Goal: Task Accomplishment & Management: Use online tool/utility

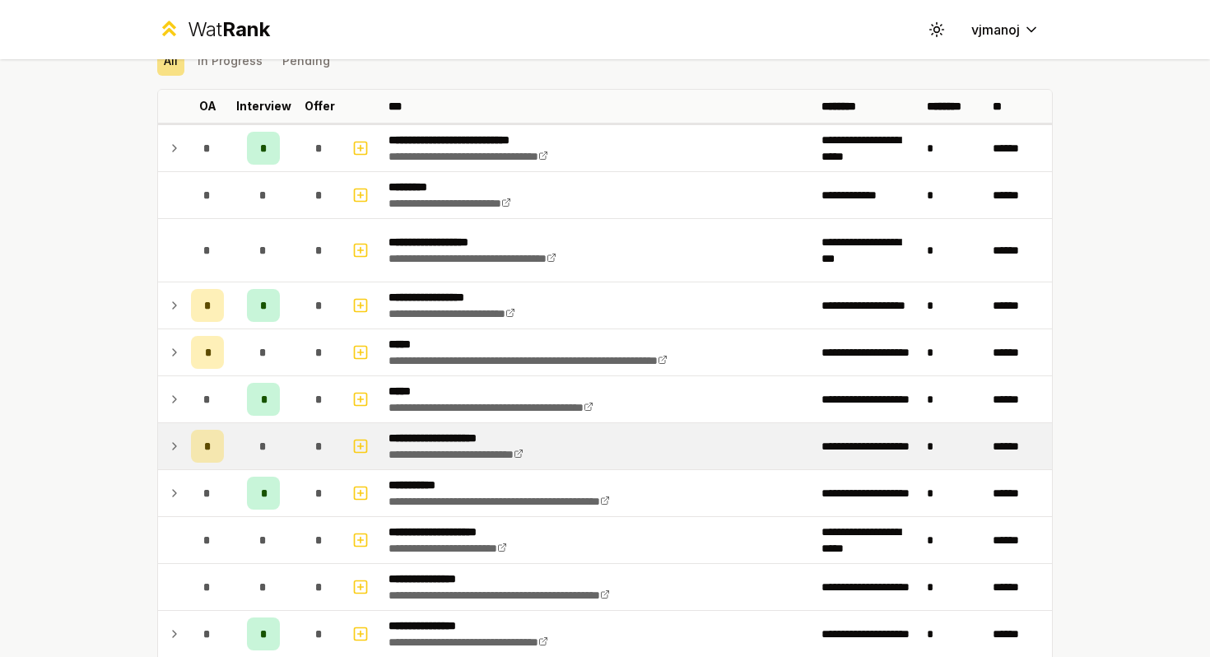
scroll to position [52, 0]
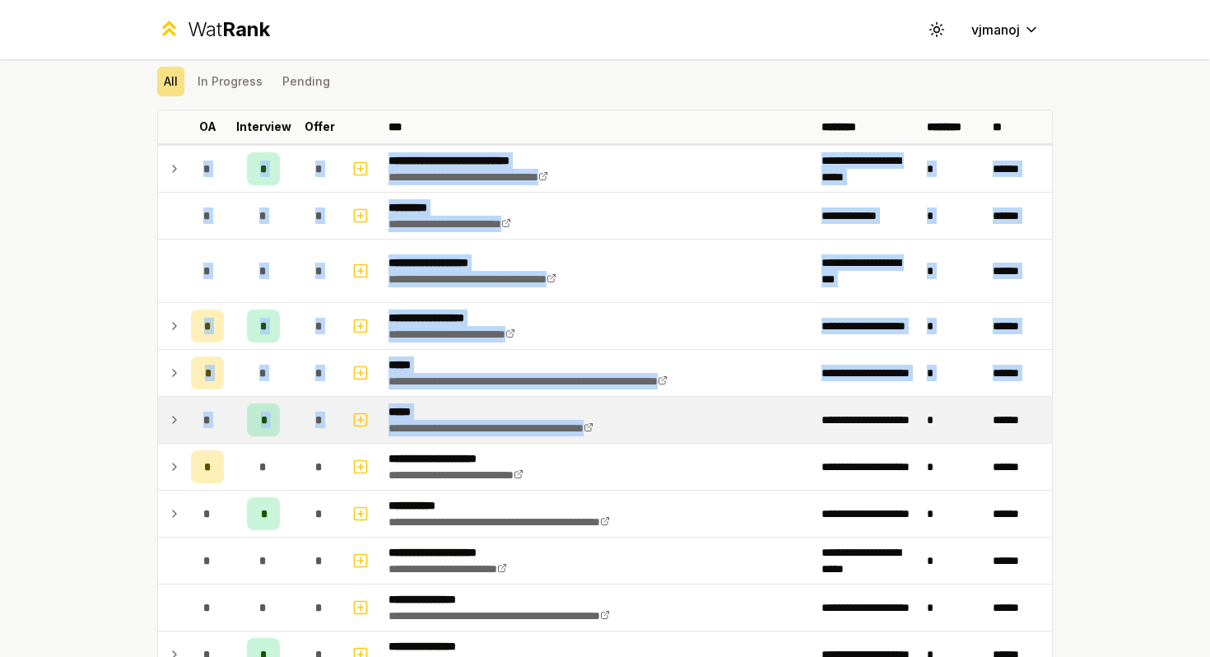
drag, startPoint x: 72, startPoint y: 360, endPoint x: 743, endPoint y: 439, distance: 675.5
click at [743, 435] on div "**********" at bounding box center [605, 328] width 1210 height 657
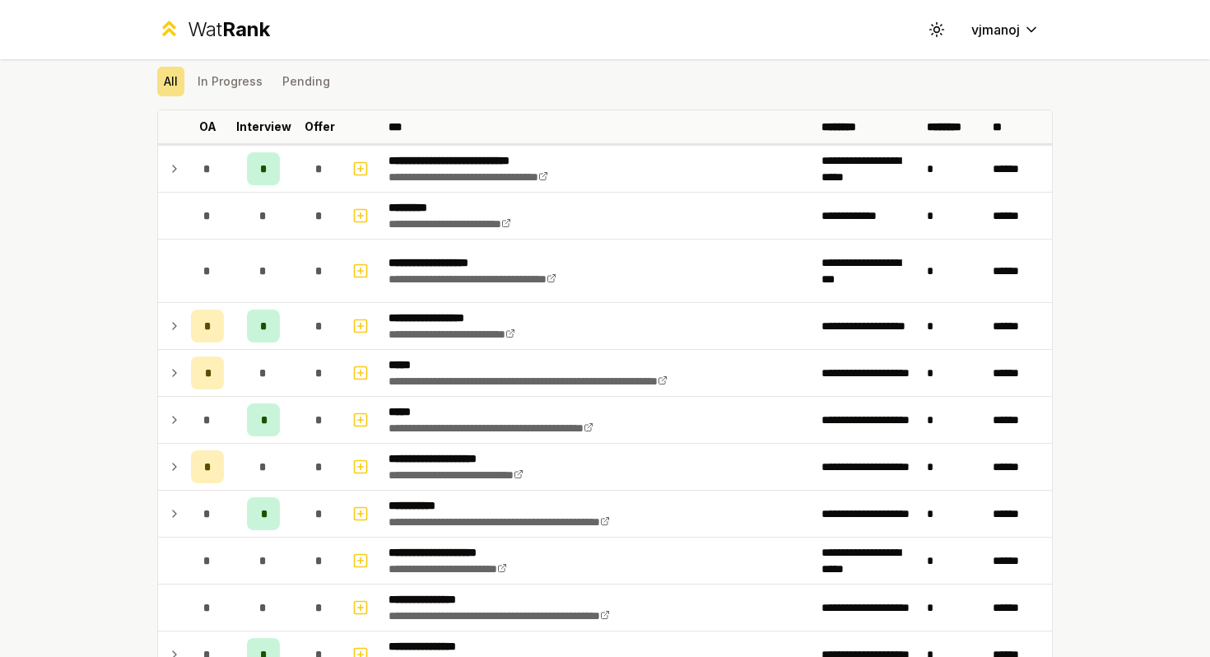
click at [0, 461] on div "**********" at bounding box center [605, 328] width 1210 height 657
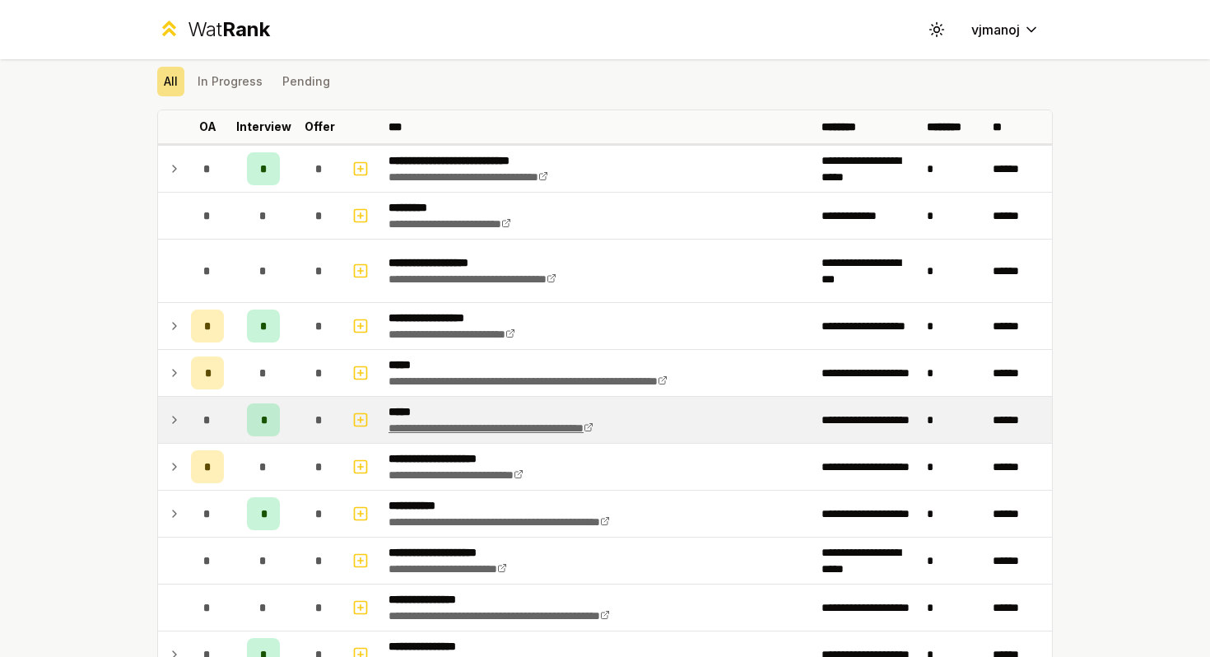
click at [594, 423] on icon at bounding box center [589, 427] width 10 height 10
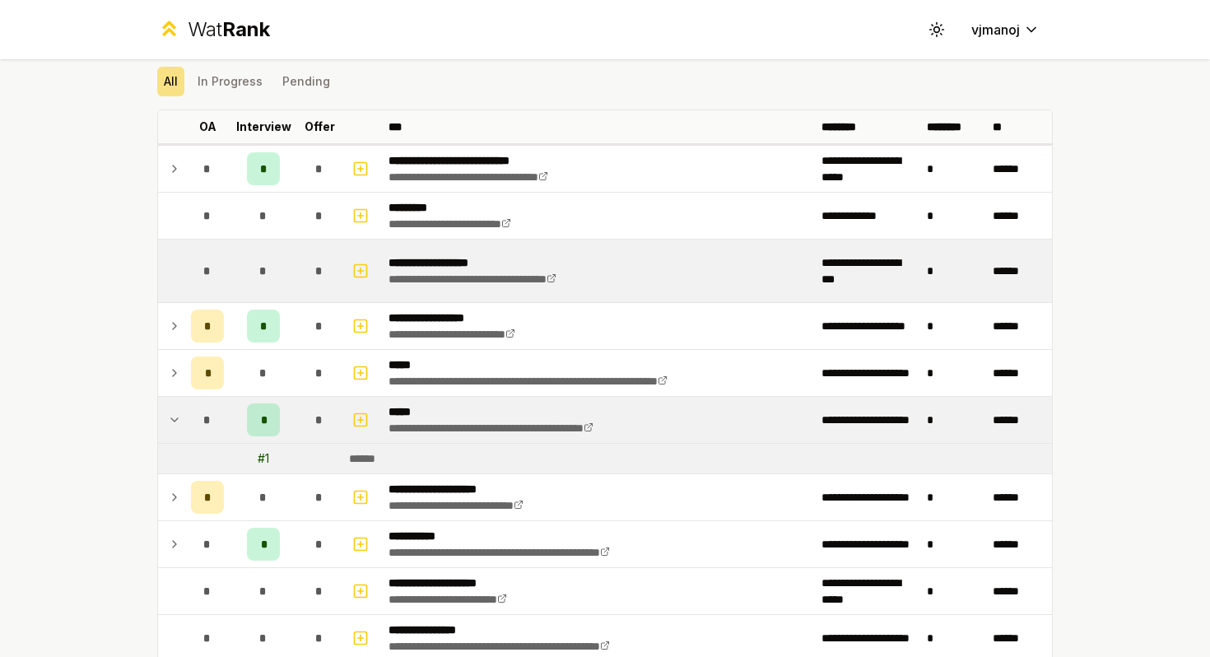
scroll to position [0, 0]
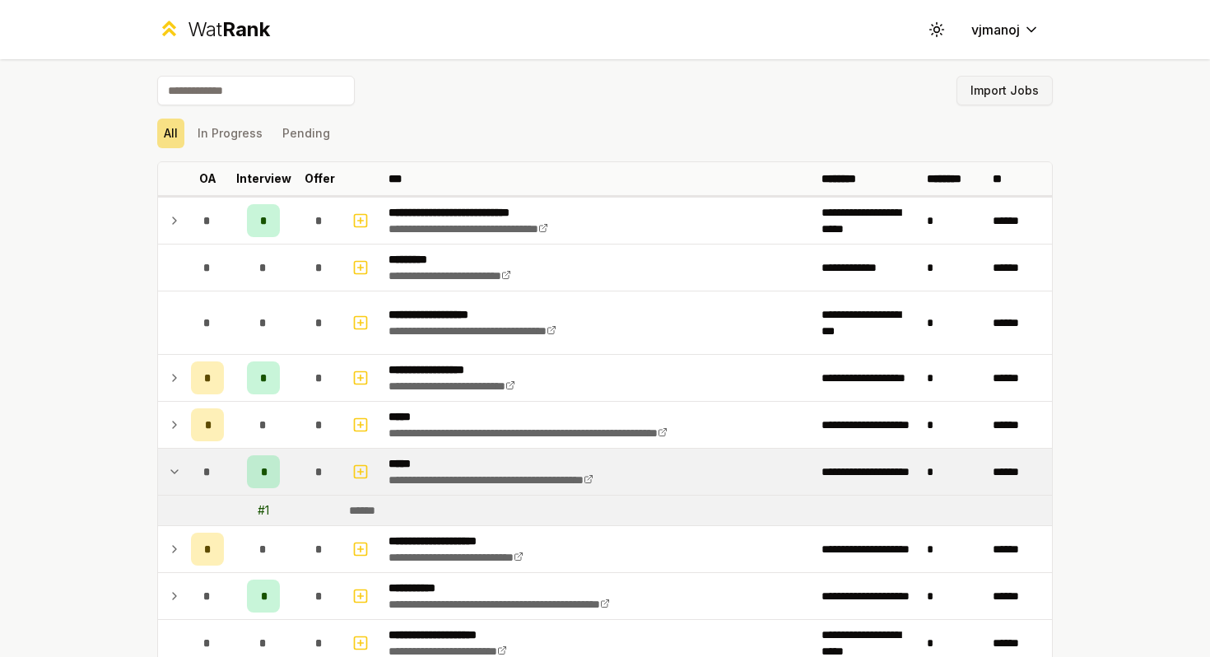
click at [1009, 81] on button "Import Jobs" at bounding box center [1005, 91] width 96 height 30
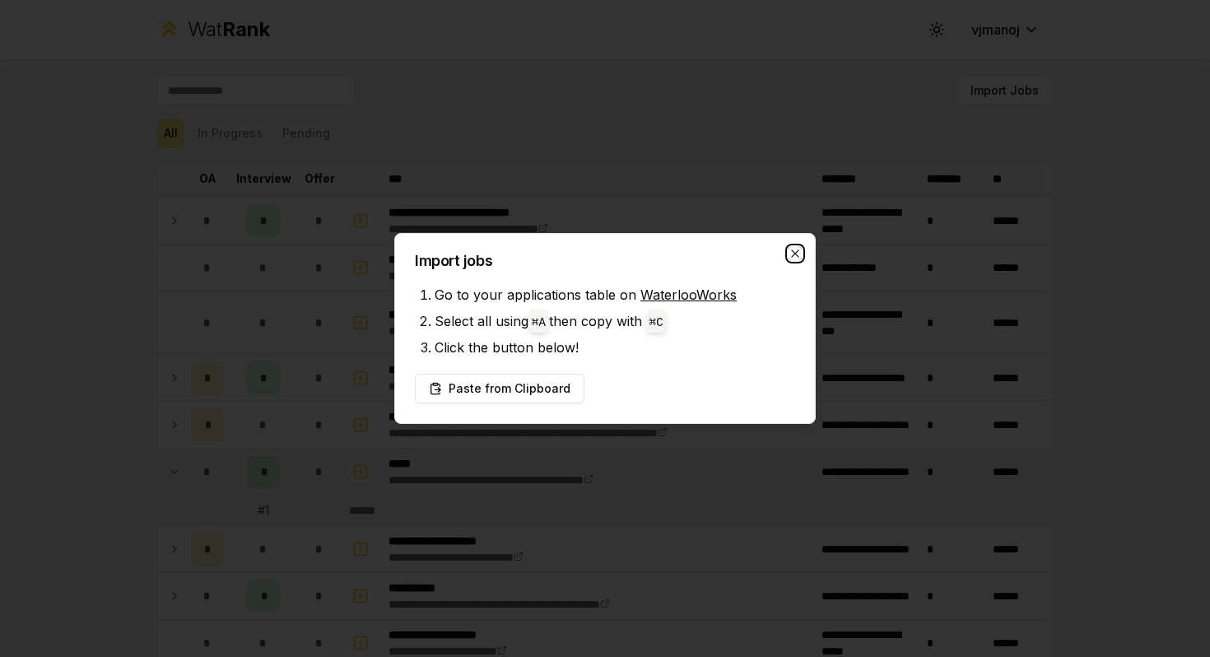
click at [799, 252] on icon "button" at bounding box center [795, 253] width 13 height 13
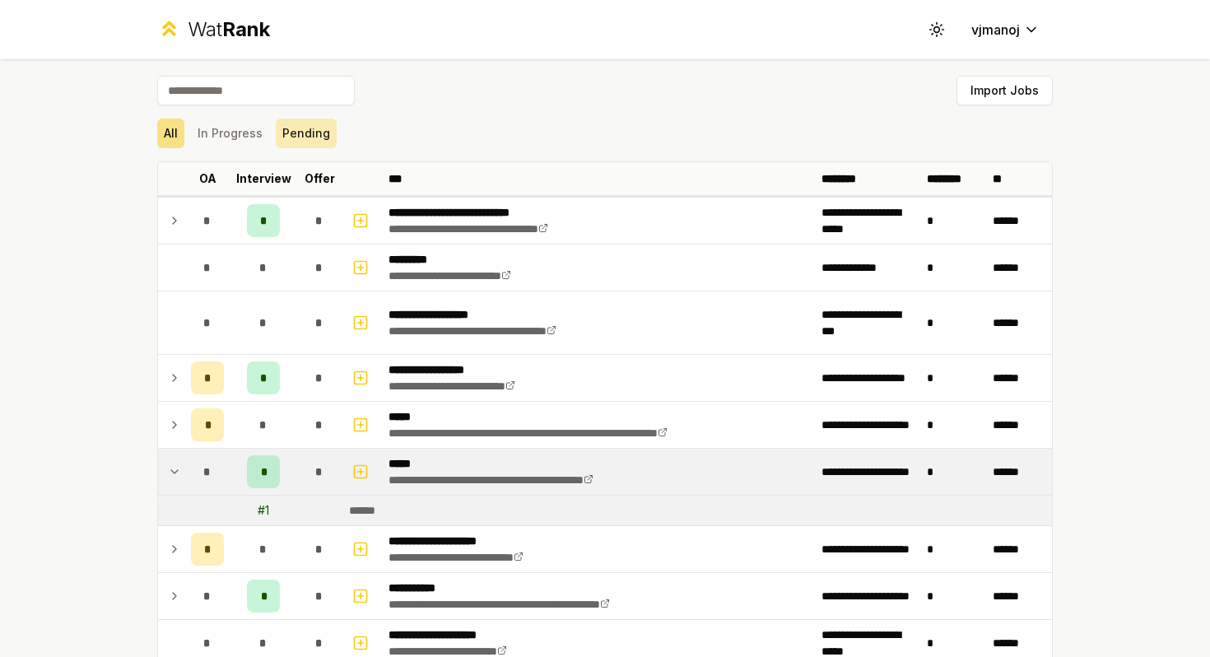
click at [282, 119] on button "Pending" at bounding box center [306, 134] width 61 height 30
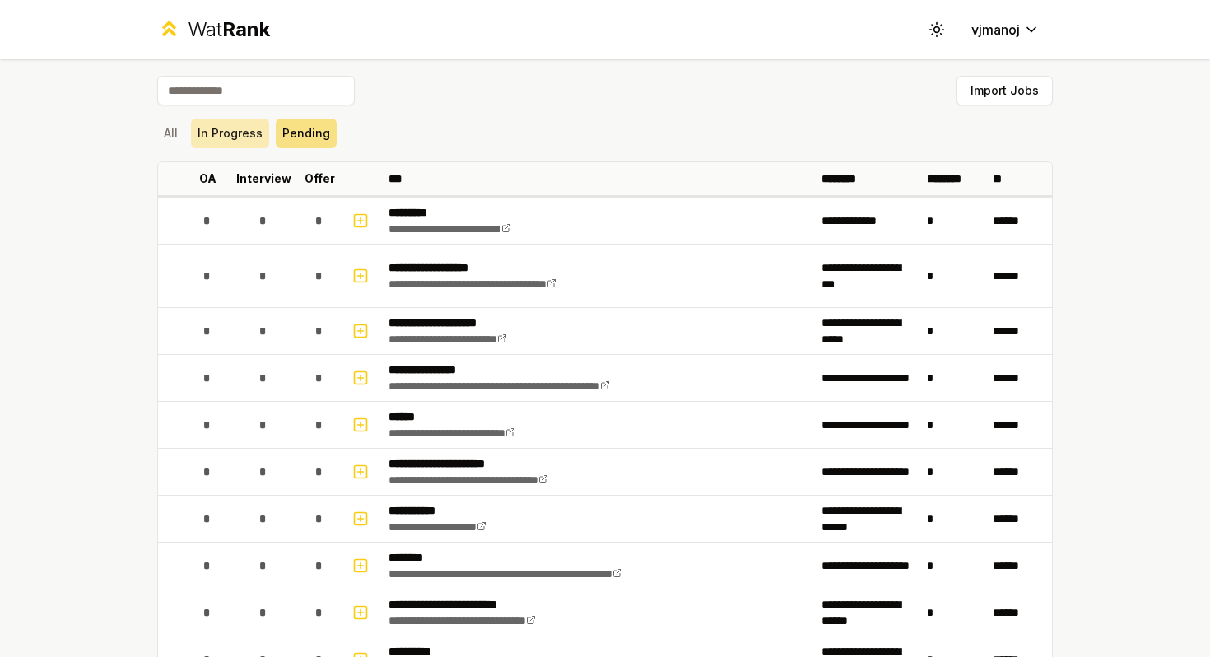
click at [238, 141] on button "In Progress" at bounding box center [230, 134] width 78 height 30
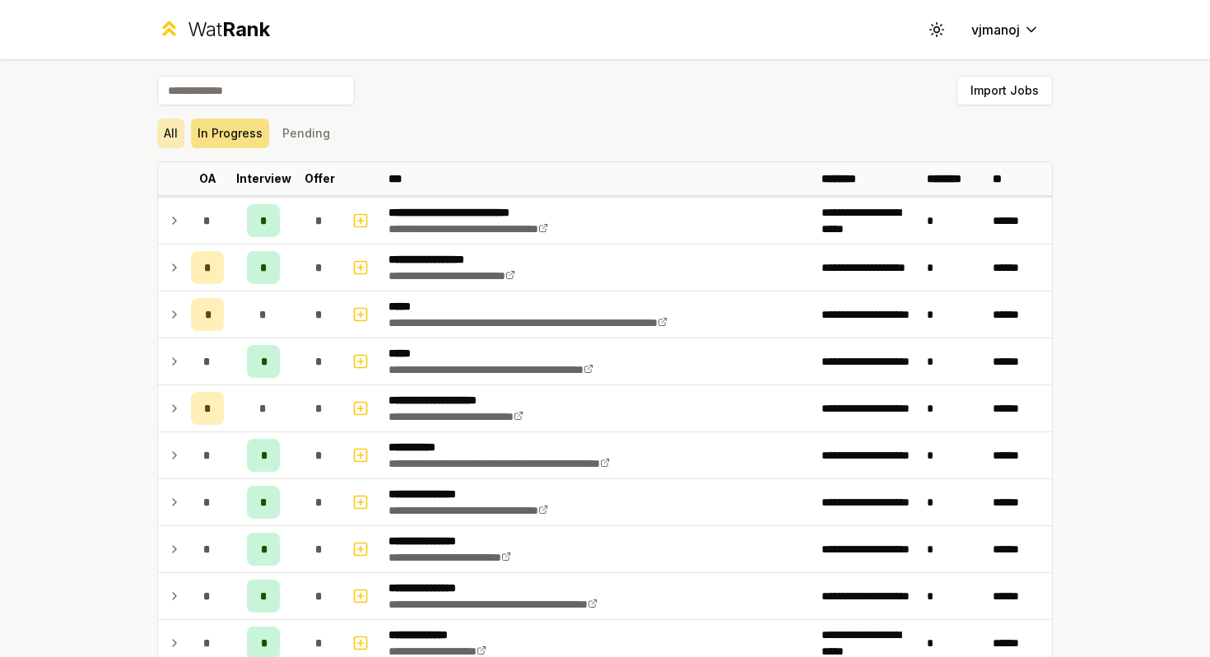
click at [181, 138] on button "All" at bounding box center [170, 134] width 27 height 30
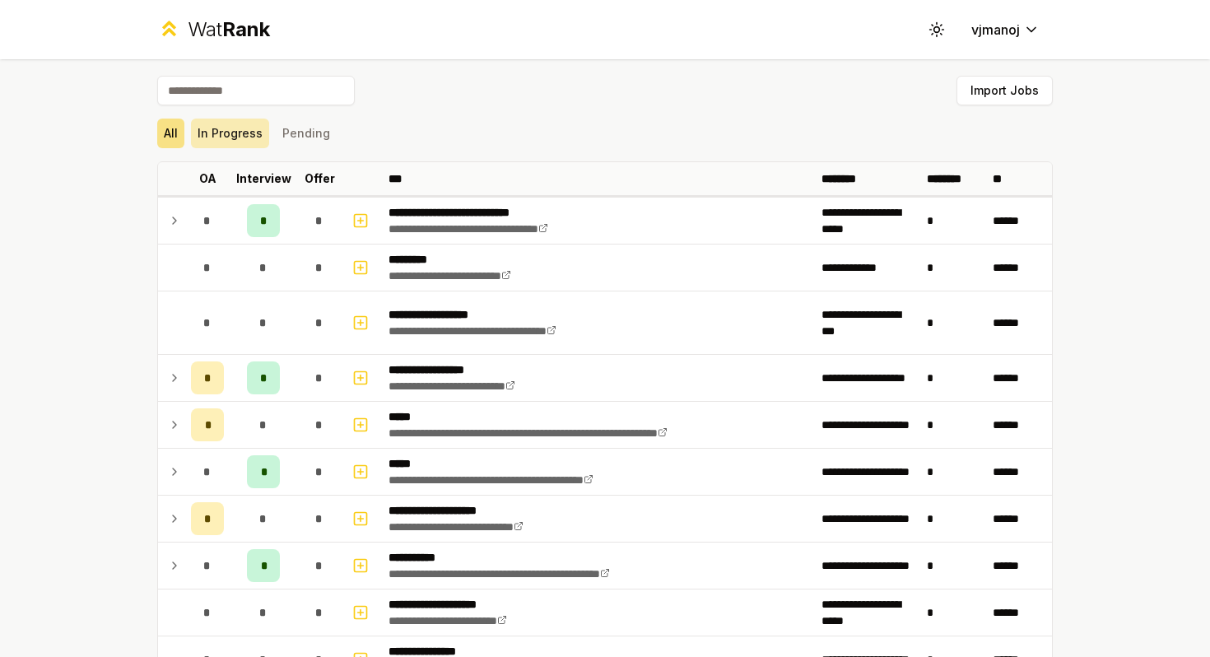
click at [218, 139] on button "In Progress" at bounding box center [230, 134] width 78 height 30
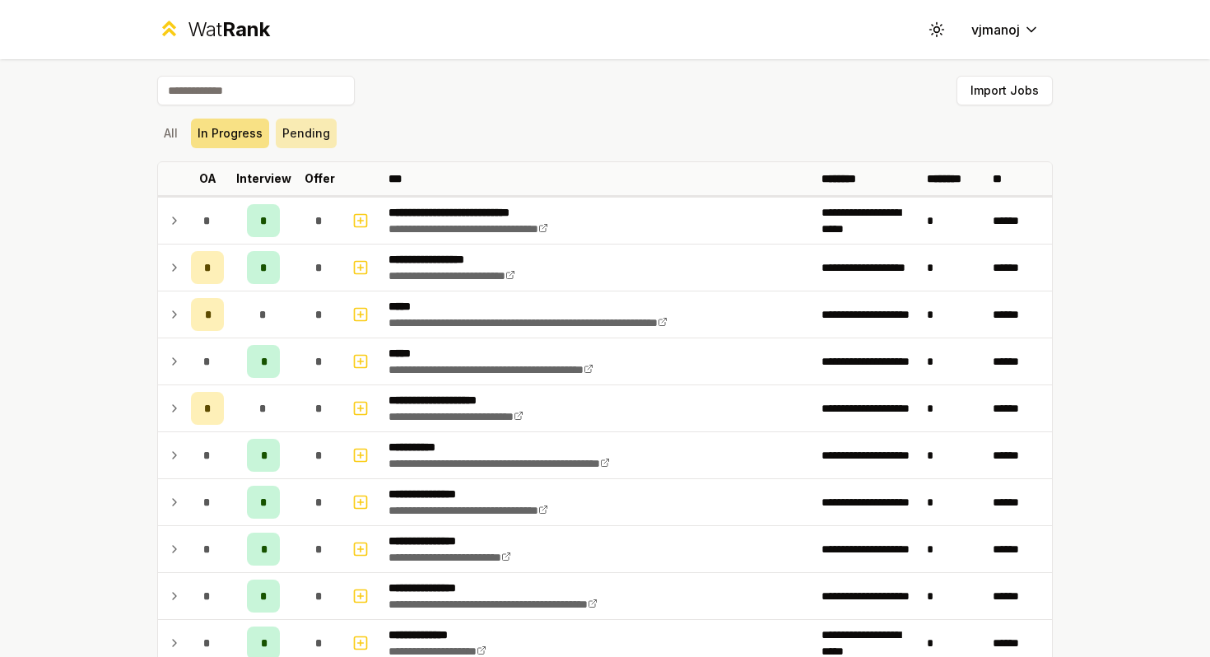
click at [286, 135] on button "Pending" at bounding box center [306, 134] width 61 height 30
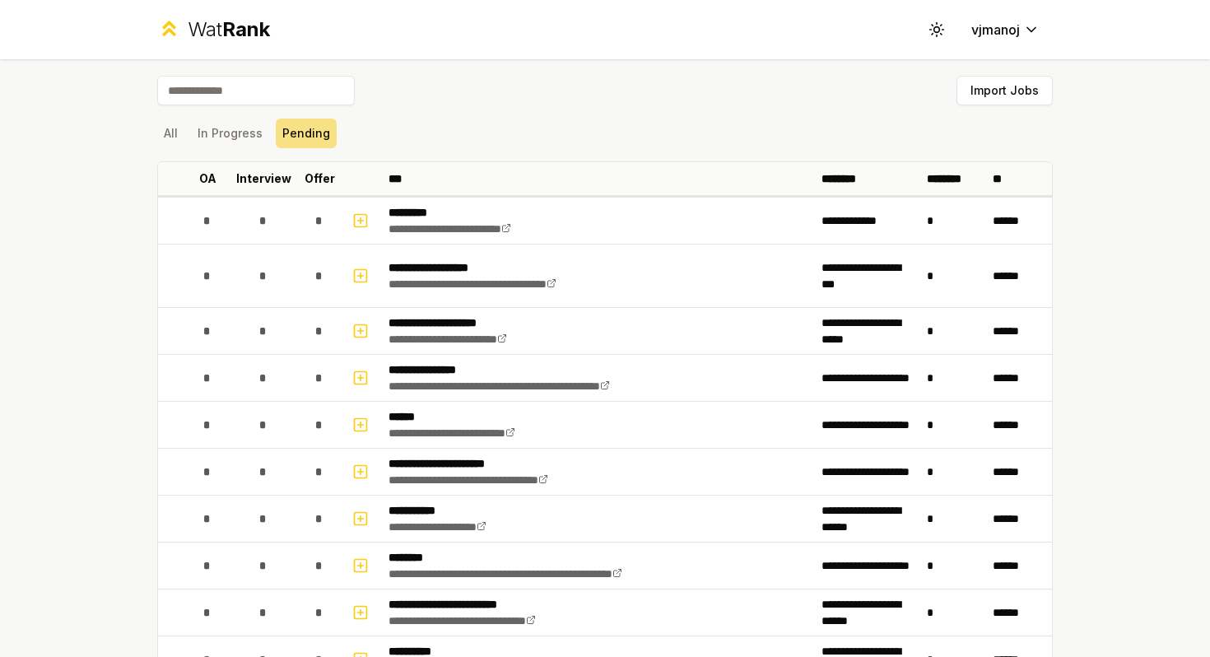
click at [278, 105] on input at bounding box center [256, 91] width 198 height 30
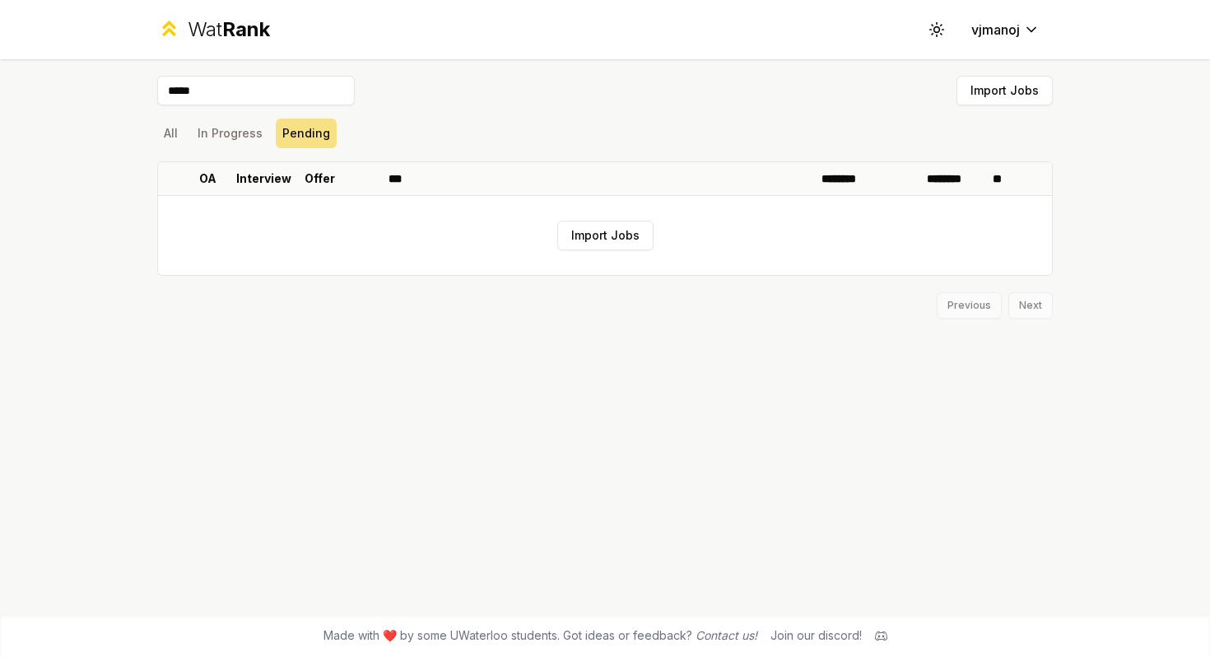
type input "*****"
click at [175, 116] on div "All In Progress Pending" at bounding box center [605, 133] width 896 height 43
click at [234, 126] on button "In Progress" at bounding box center [230, 134] width 78 height 30
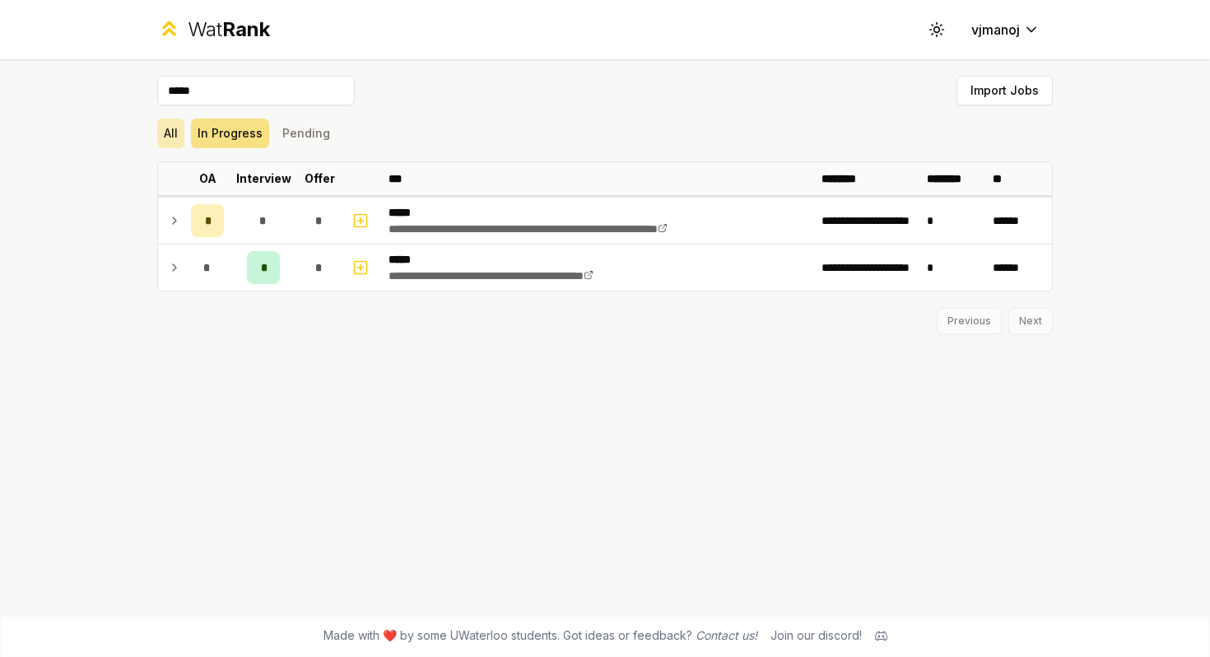
click at [172, 125] on button "All" at bounding box center [170, 134] width 27 height 30
click at [1011, 86] on button "Import Jobs" at bounding box center [1005, 91] width 96 height 30
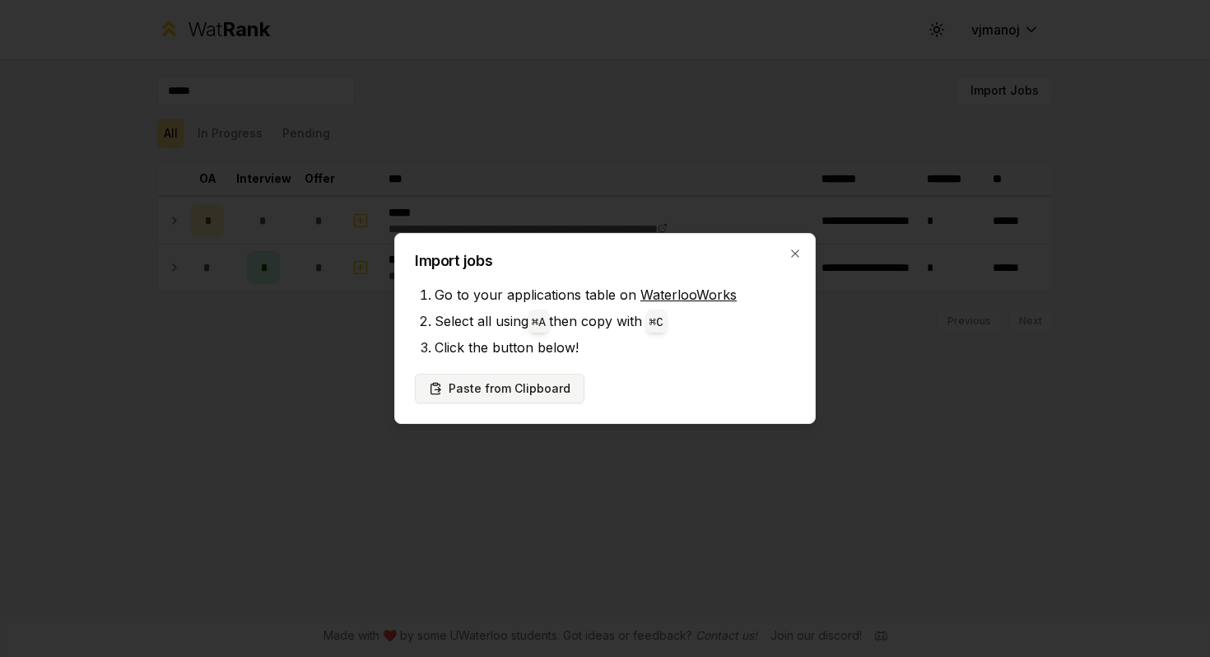
click at [565, 382] on button "Paste from Clipboard" at bounding box center [500, 389] width 170 height 30
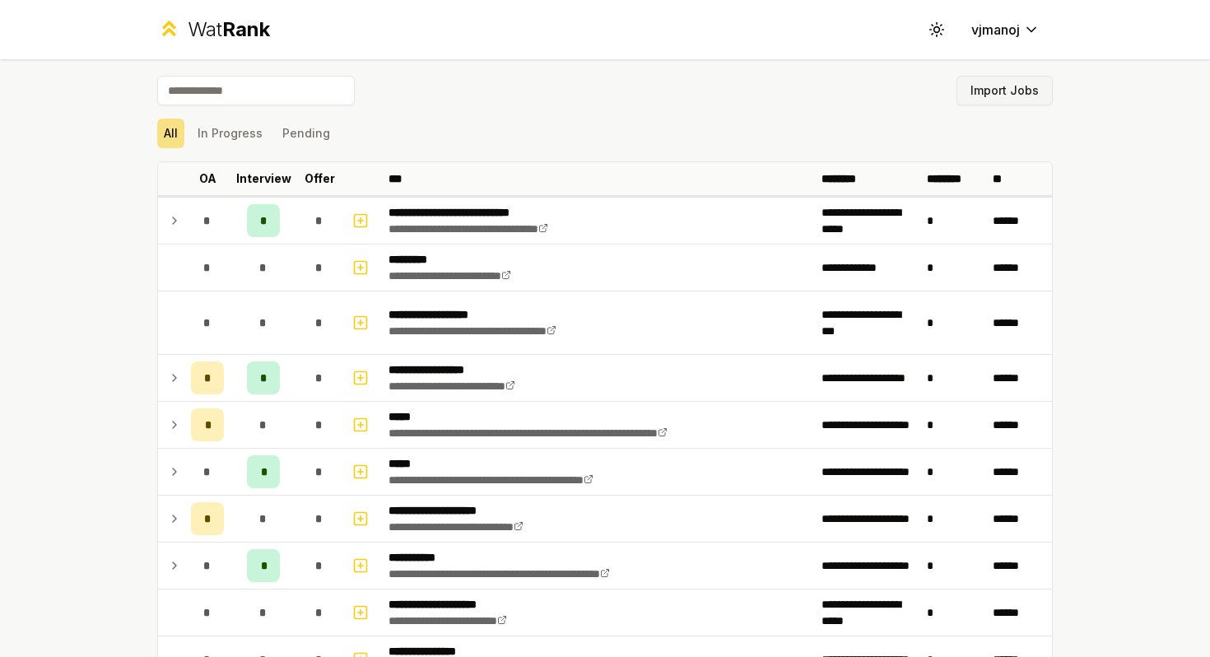
click at [1001, 96] on button "Import Jobs" at bounding box center [1005, 91] width 96 height 30
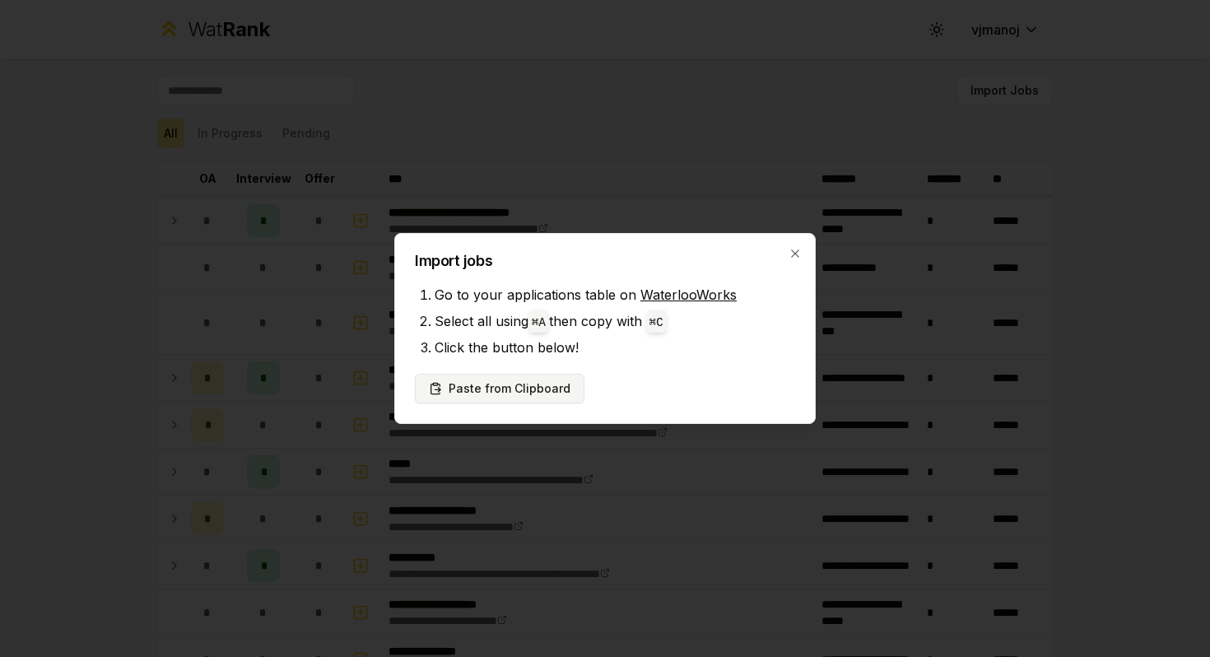
click at [526, 385] on button "Paste from Clipboard" at bounding box center [500, 389] width 170 height 30
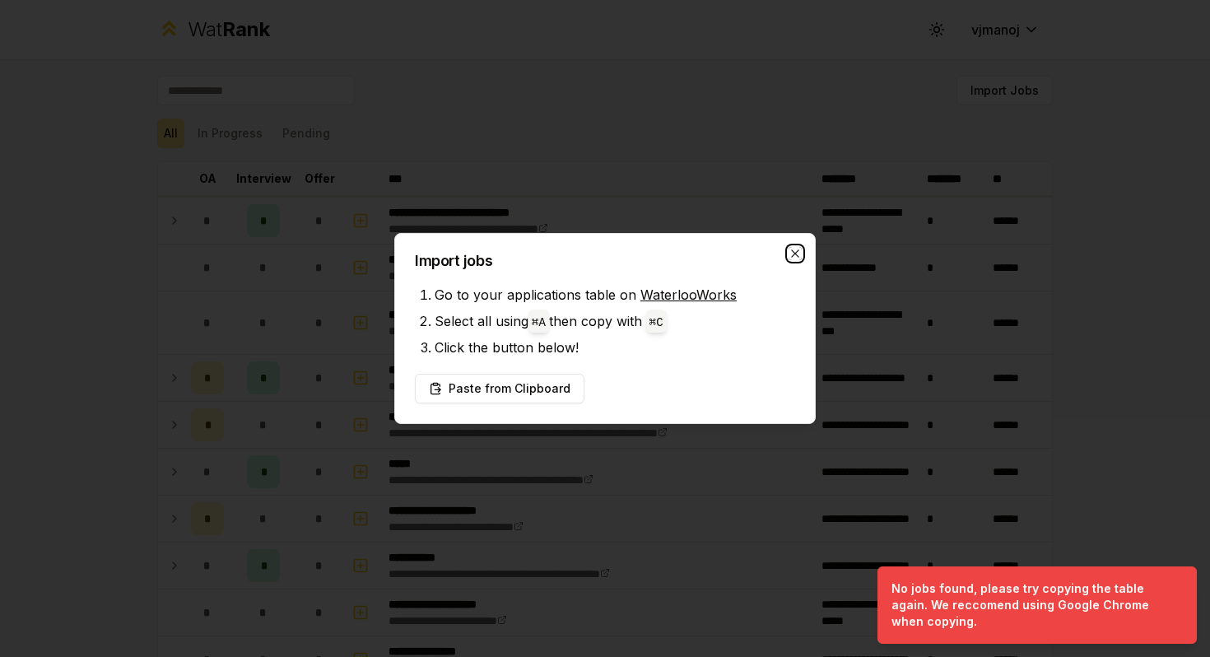
click at [795, 251] on icon "button" at bounding box center [795, 253] width 13 height 13
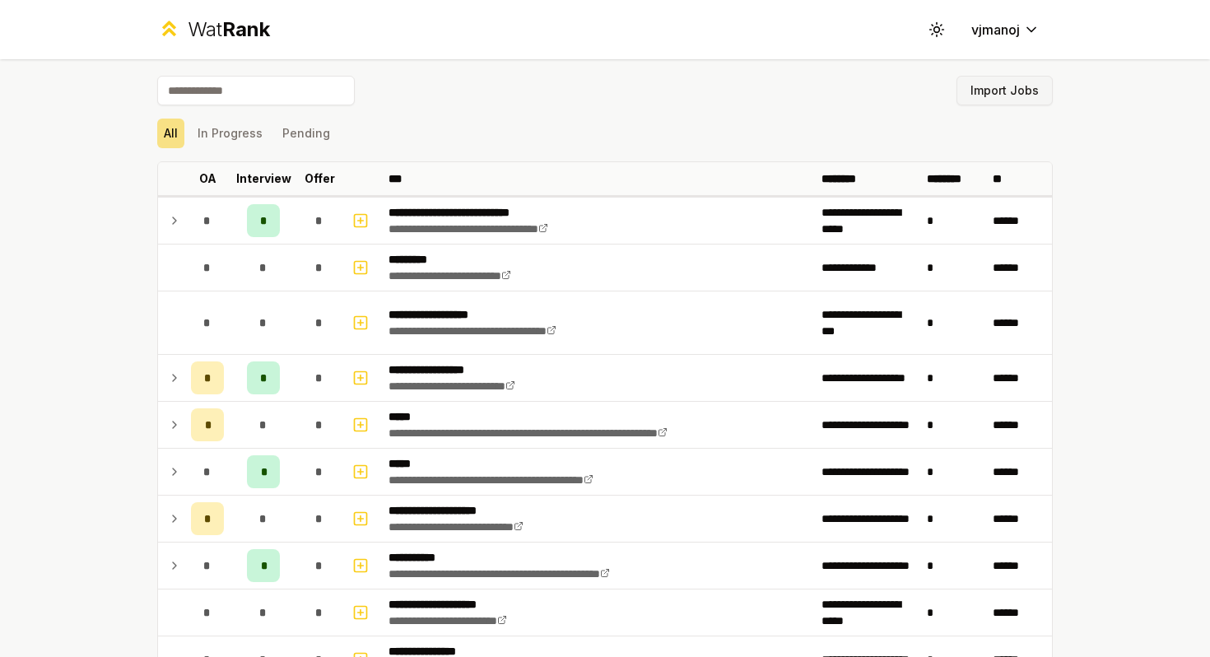
click at [1003, 78] on button "Import Jobs" at bounding box center [1005, 91] width 96 height 30
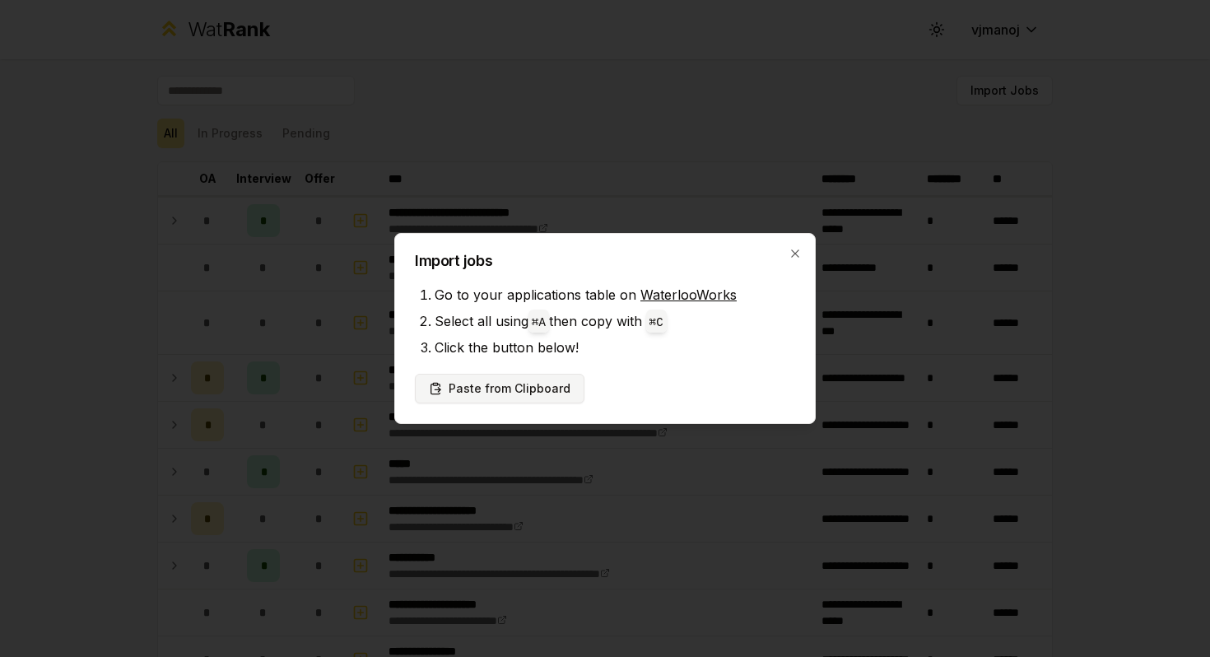
click at [529, 380] on button "Paste from Clipboard" at bounding box center [500, 389] width 170 height 30
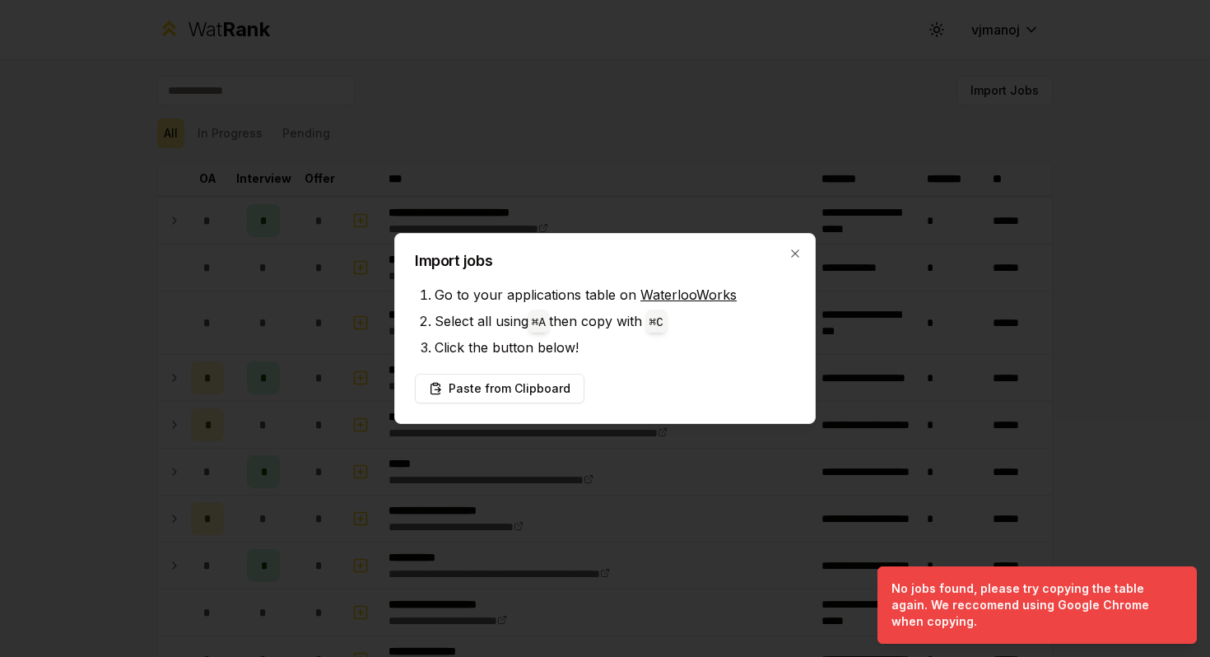
click at [797, 272] on div "Import jobs Go to your applications table on WaterlooWorks Select all using ⌘ A…" at bounding box center [604, 328] width 421 height 191
click at [797, 253] on icon "button" at bounding box center [795, 253] width 13 height 13
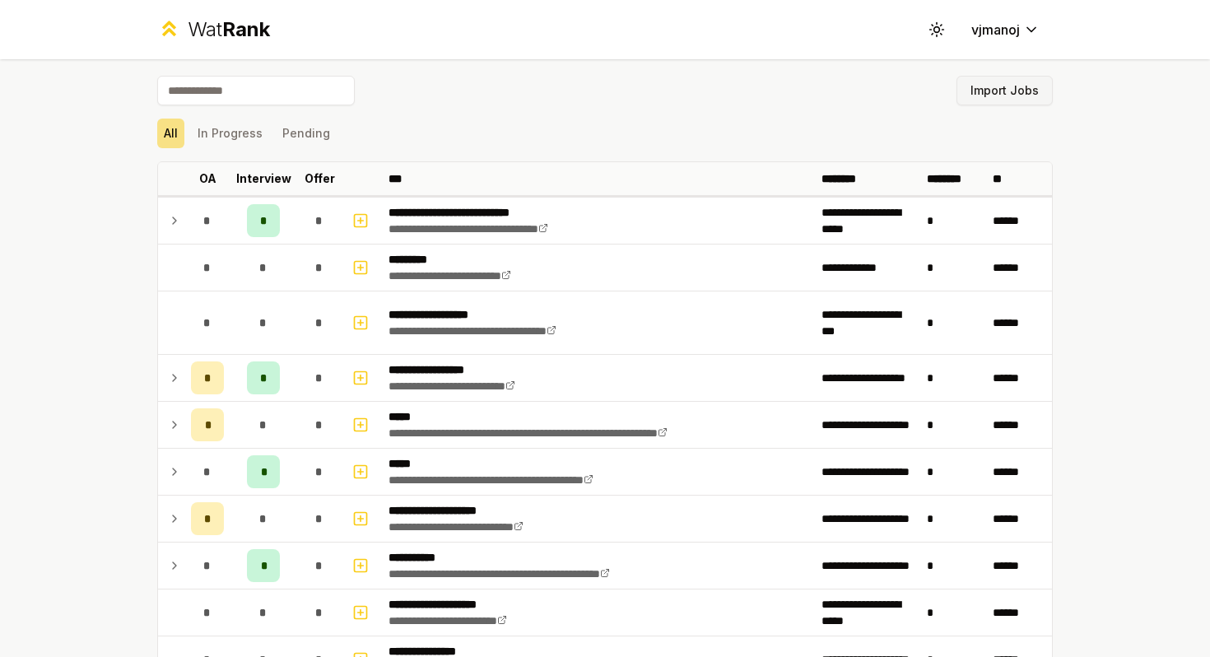
click at [1009, 95] on button "Import Jobs" at bounding box center [1005, 91] width 96 height 30
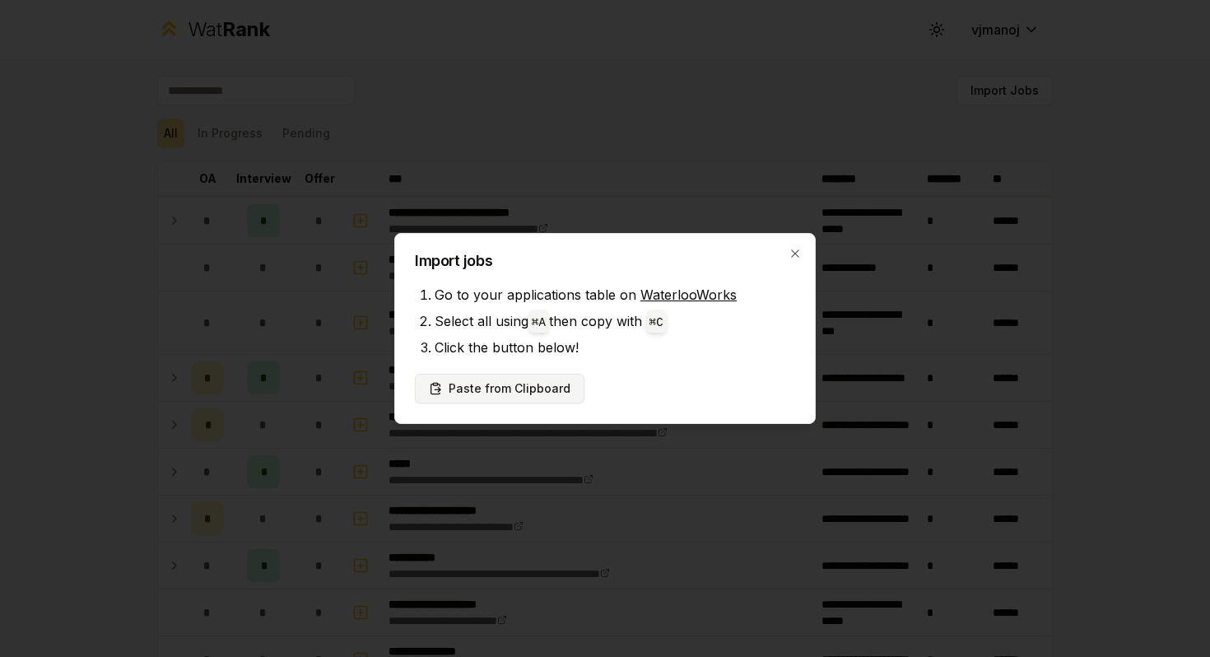
click at [545, 389] on button "Paste from Clipboard" at bounding box center [500, 389] width 170 height 30
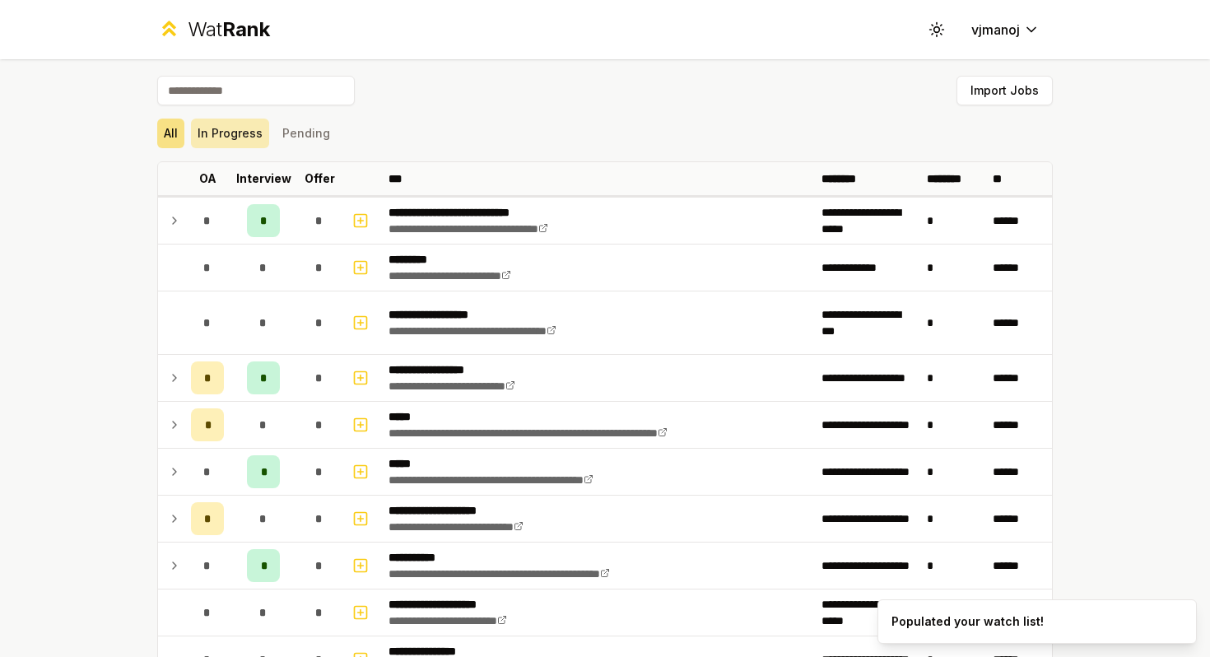
click at [257, 128] on button "In Progress" at bounding box center [230, 134] width 78 height 30
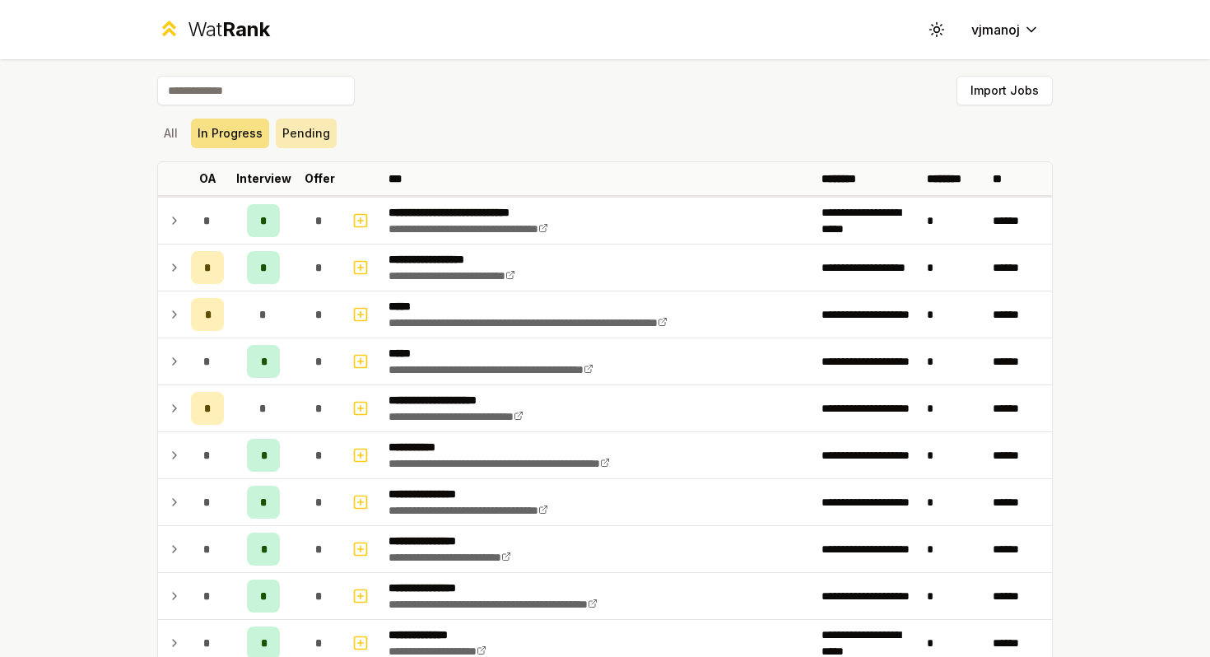
click at [316, 123] on button "Pending" at bounding box center [306, 134] width 61 height 30
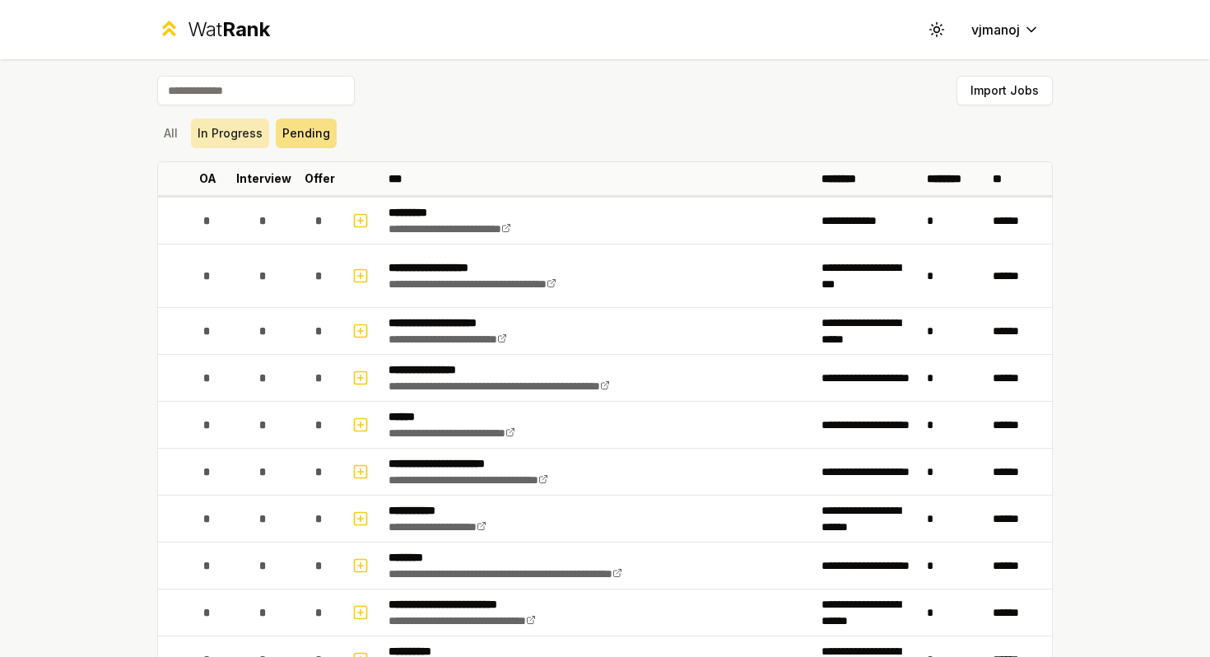
click at [243, 133] on button "In Progress" at bounding box center [230, 134] width 78 height 30
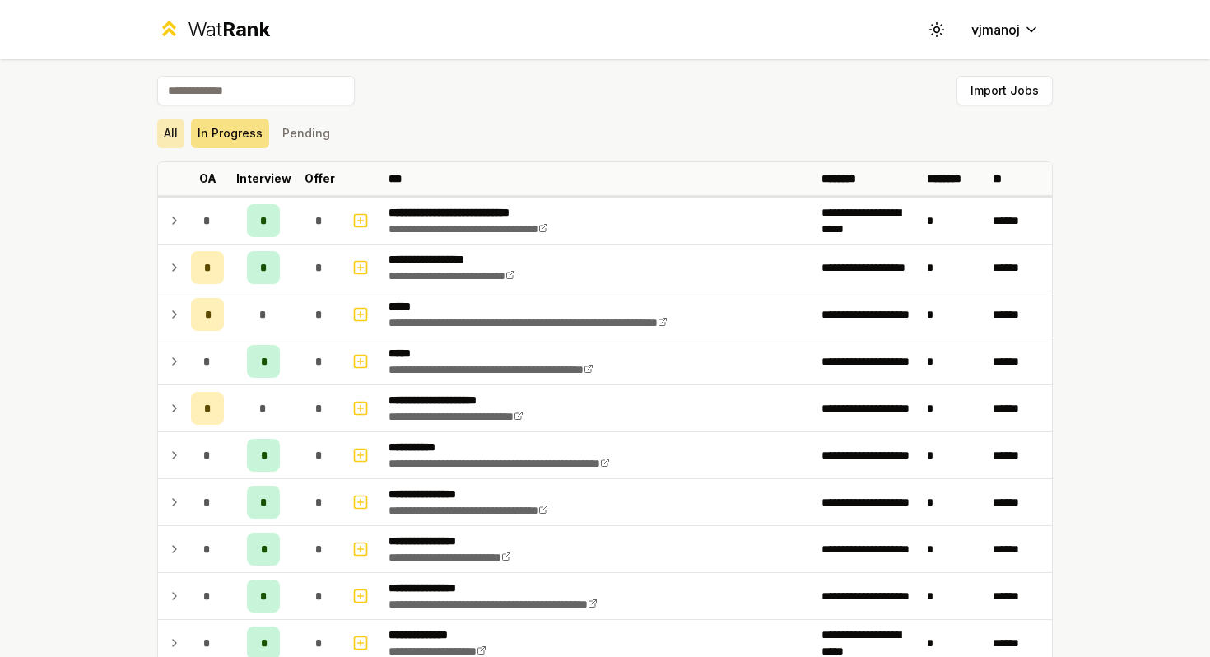
click at [170, 134] on button "All" at bounding box center [170, 134] width 27 height 30
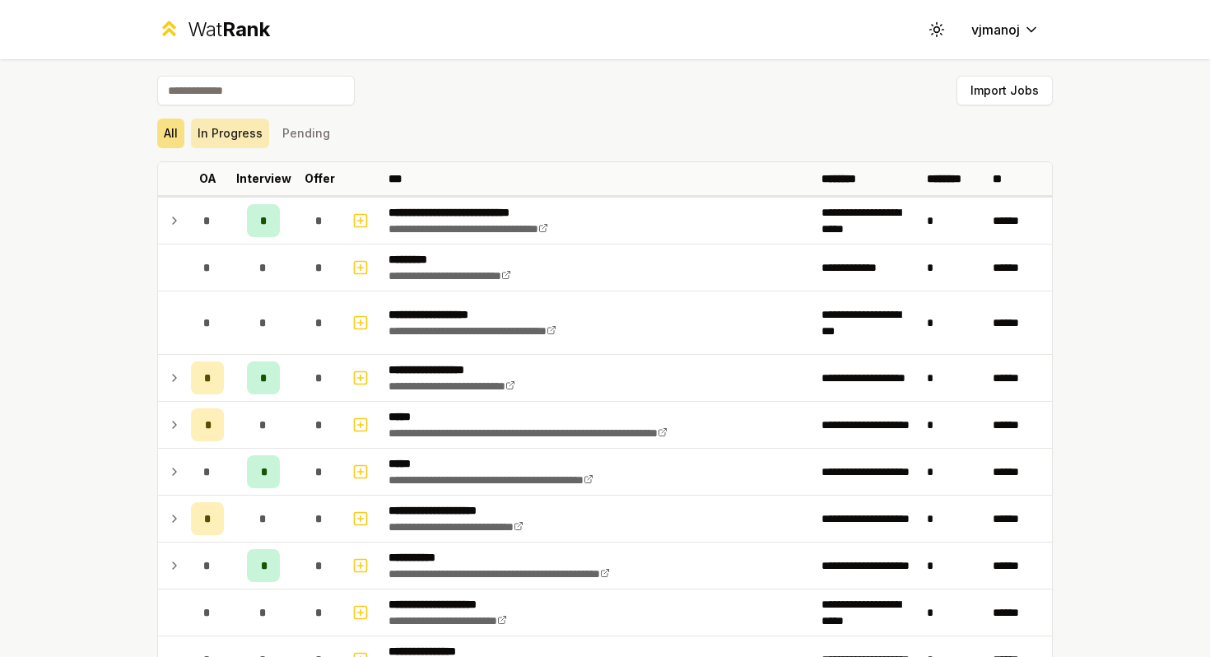
click at [222, 130] on button "In Progress" at bounding box center [230, 134] width 78 height 30
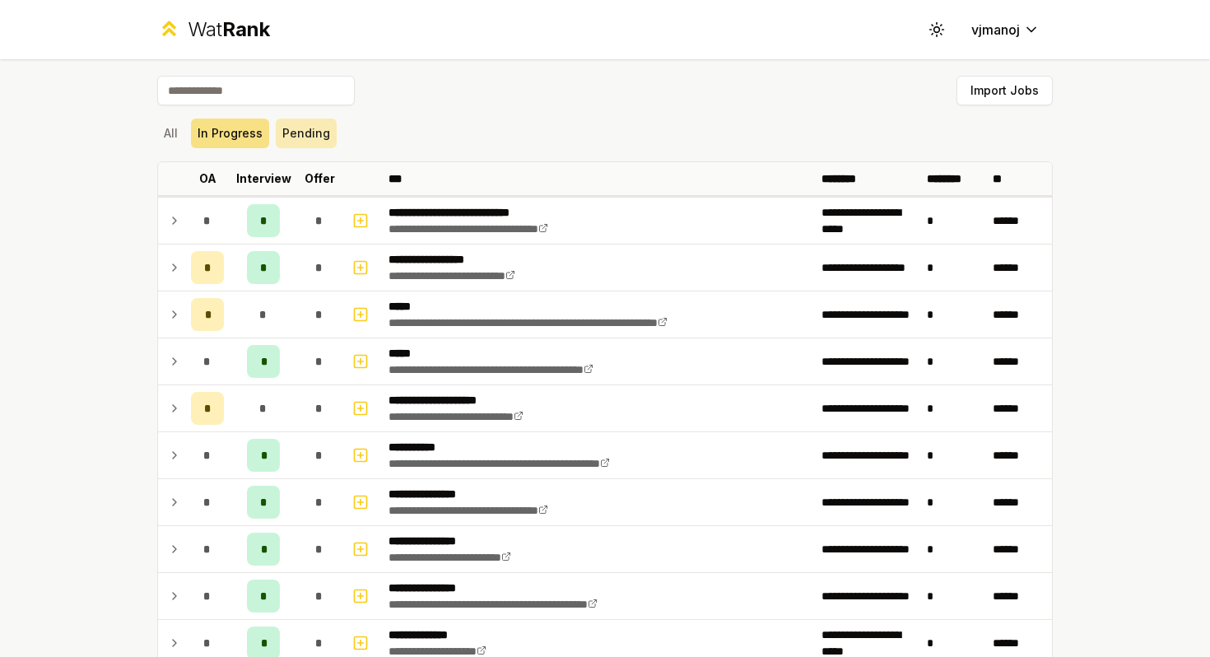
click at [322, 140] on button "Pending" at bounding box center [306, 134] width 61 height 30
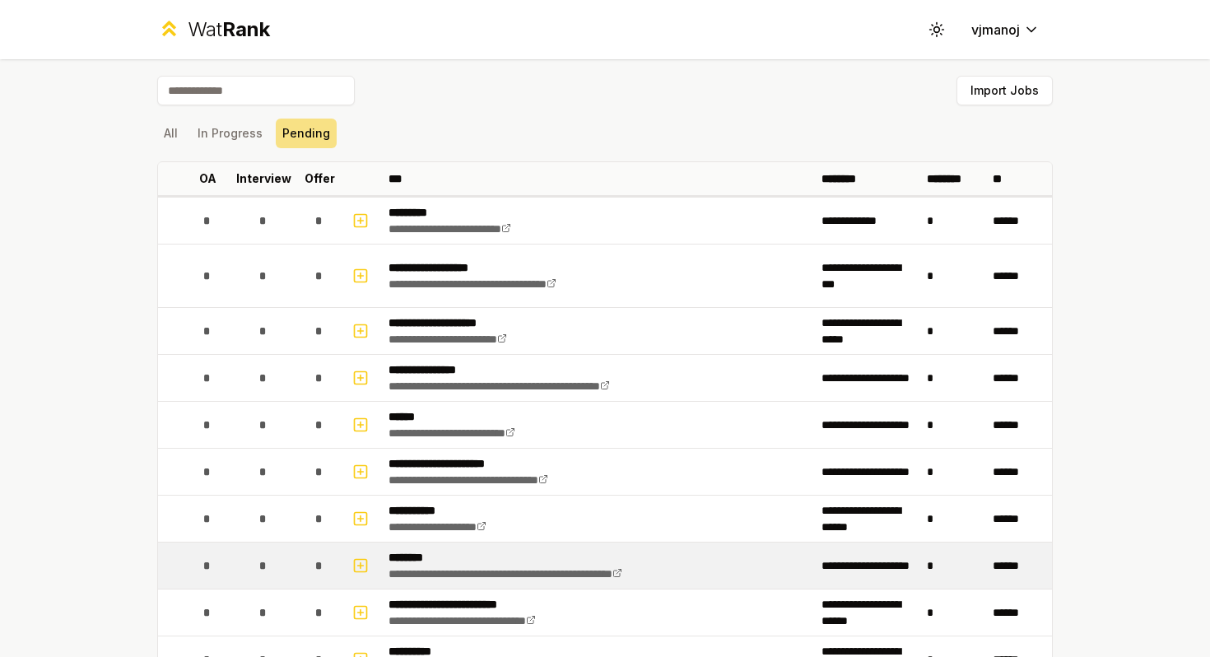
click at [439, 556] on p "********" at bounding box center [546, 557] width 314 height 16
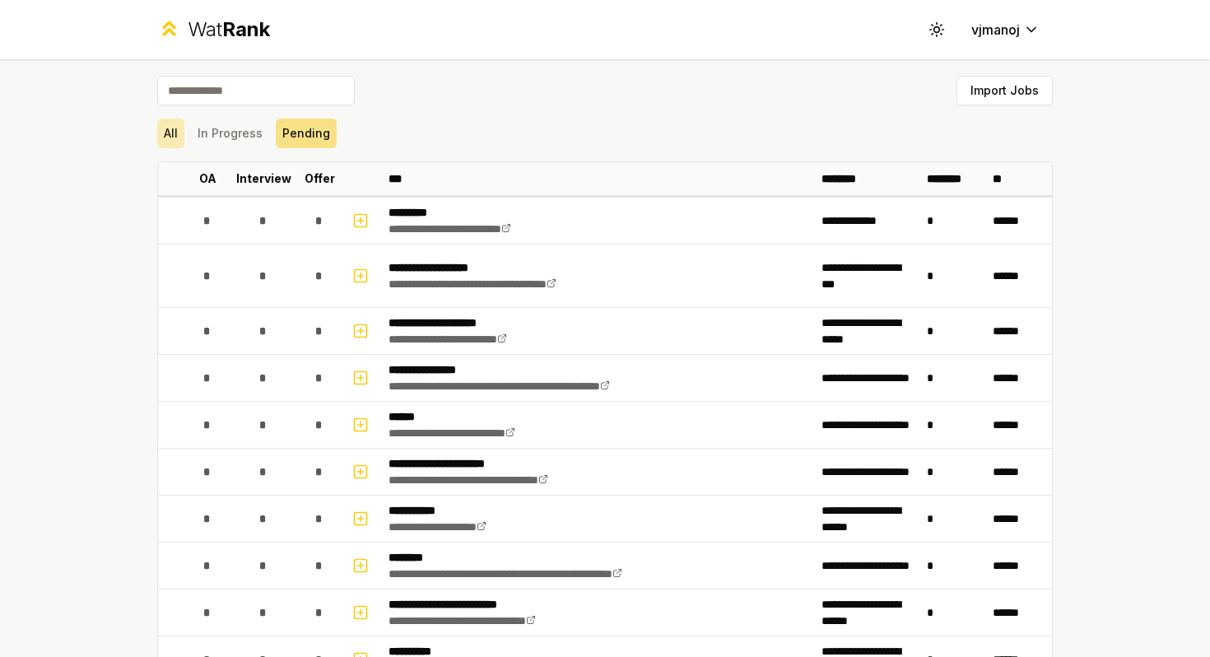
click at [179, 127] on button "All" at bounding box center [170, 134] width 27 height 30
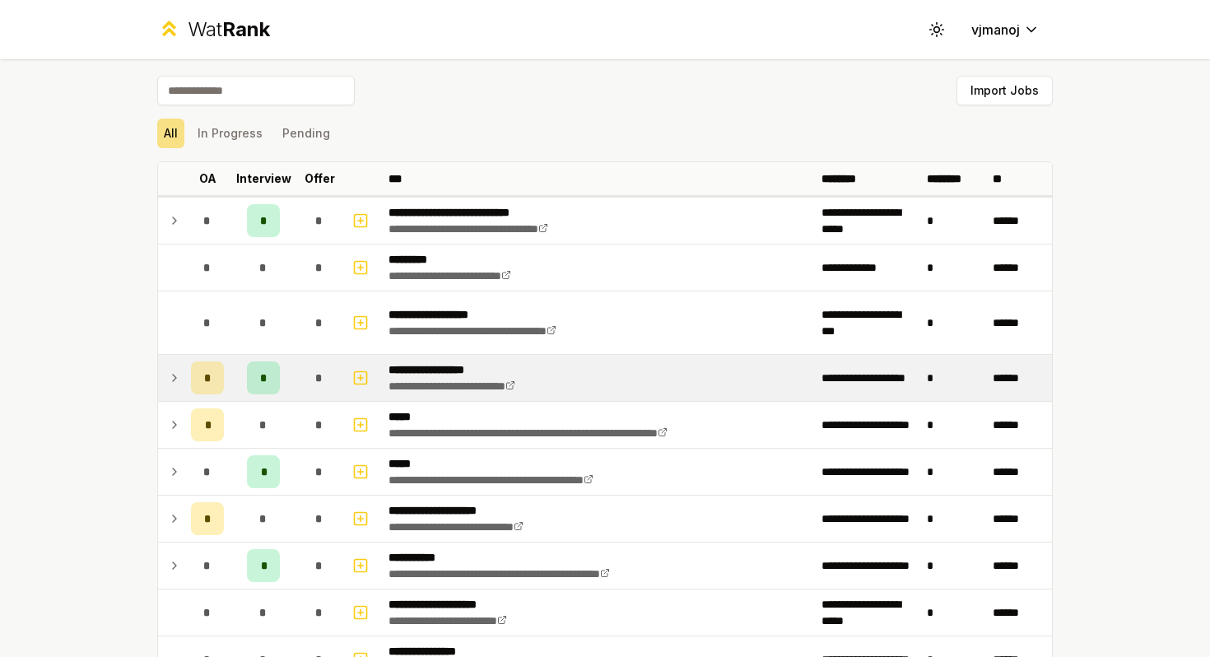
scroll to position [6, 0]
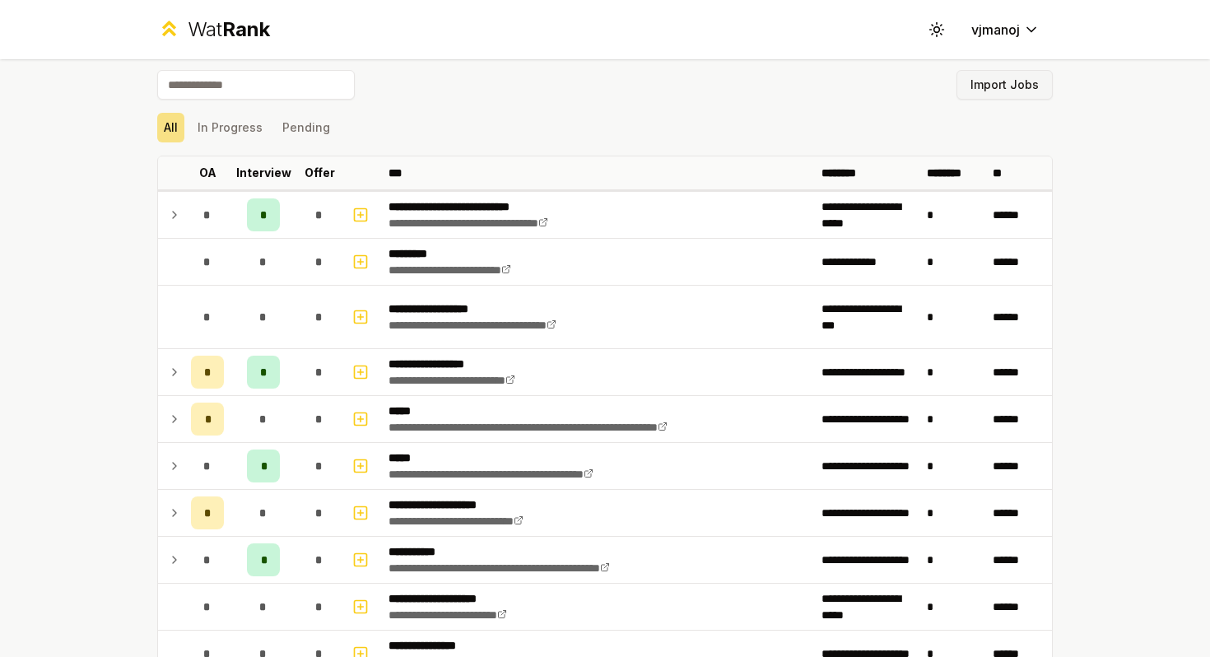
click at [1002, 71] on button "Import Jobs" at bounding box center [1005, 85] width 96 height 30
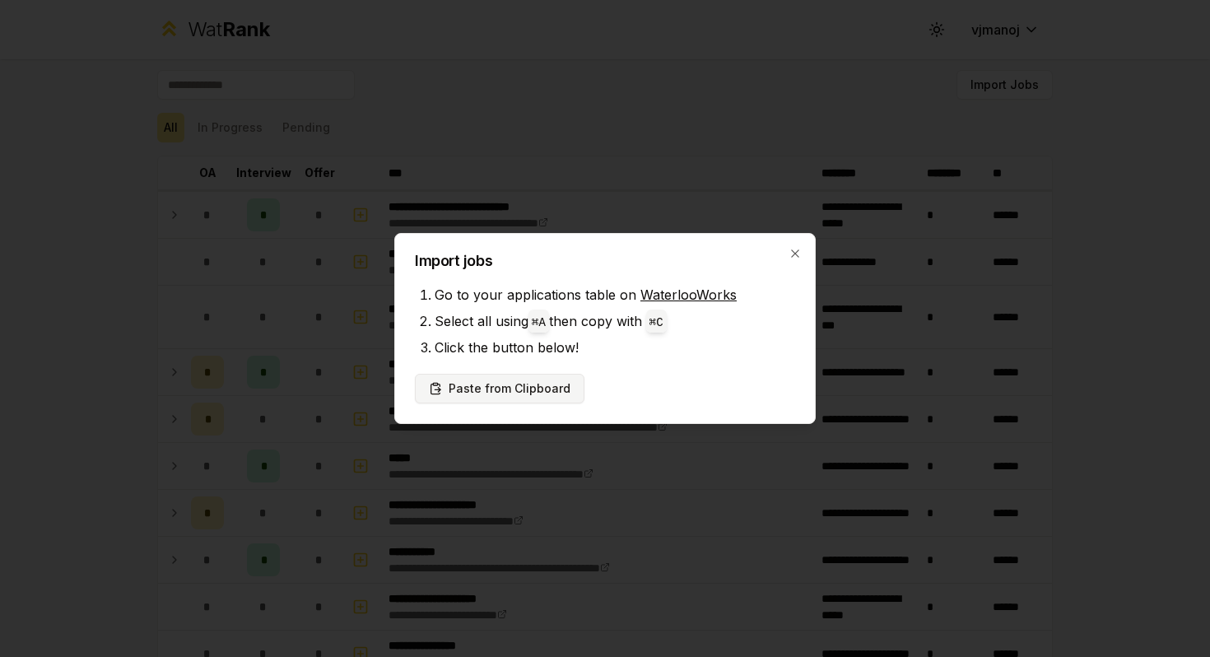
click at [525, 385] on button "Paste from Clipboard" at bounding box center [500, 389] width 170 height 30
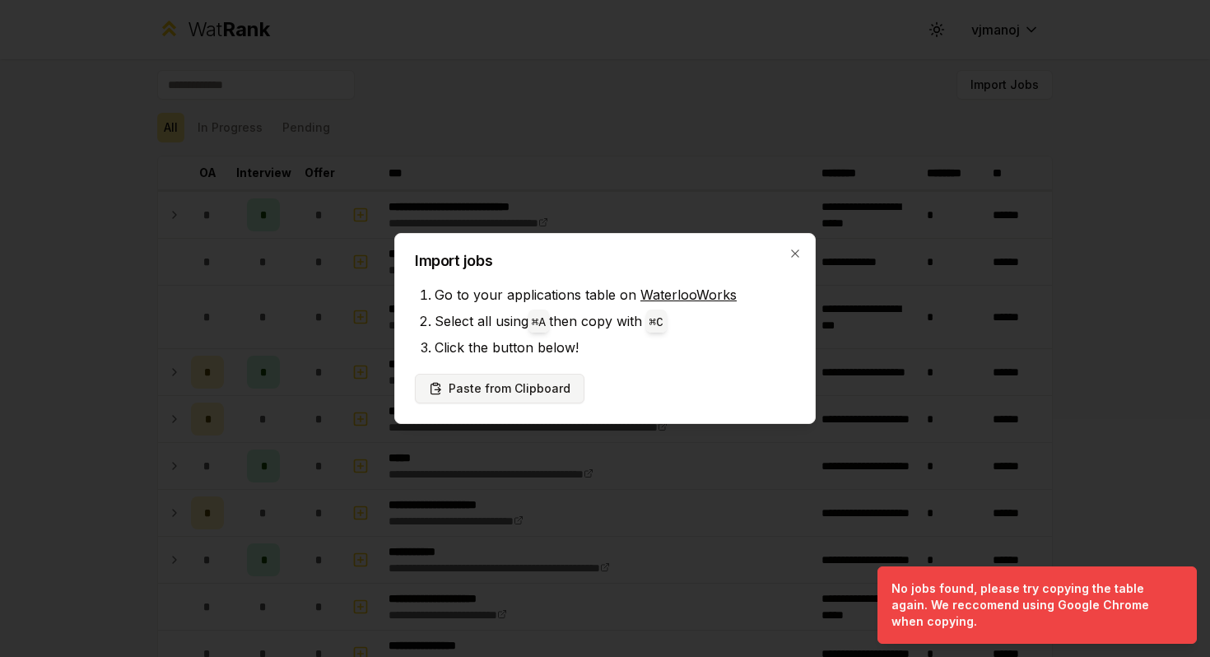
click at [525, 385] on button "Paste from Clipboard" at bounding box center [500, 389] width 170 height 30
click at [794, 245] on div "Import jobs Go to your applications table on WaterlooWorks Select all using ⌘ A…" at bounding box center [604, 328] width 421 height 191
click at [533, 389] on button "Paste from Clipboard" at bounding box center [500, 389] width 170 height 30
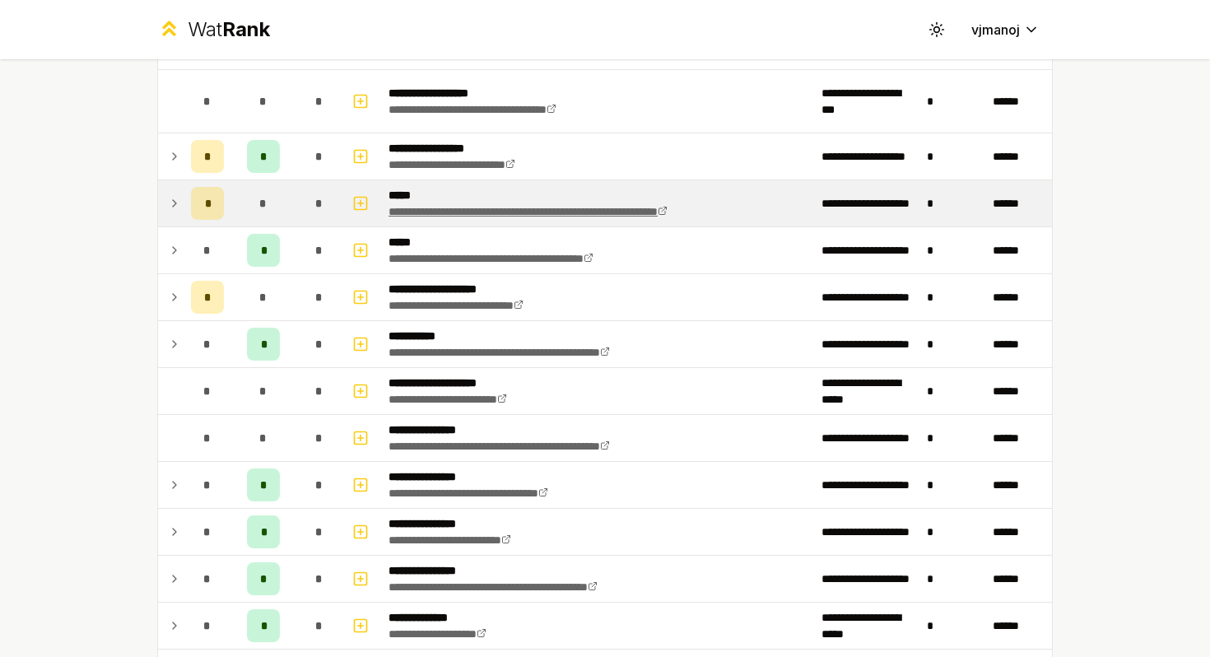
scroll to position [0, 0]
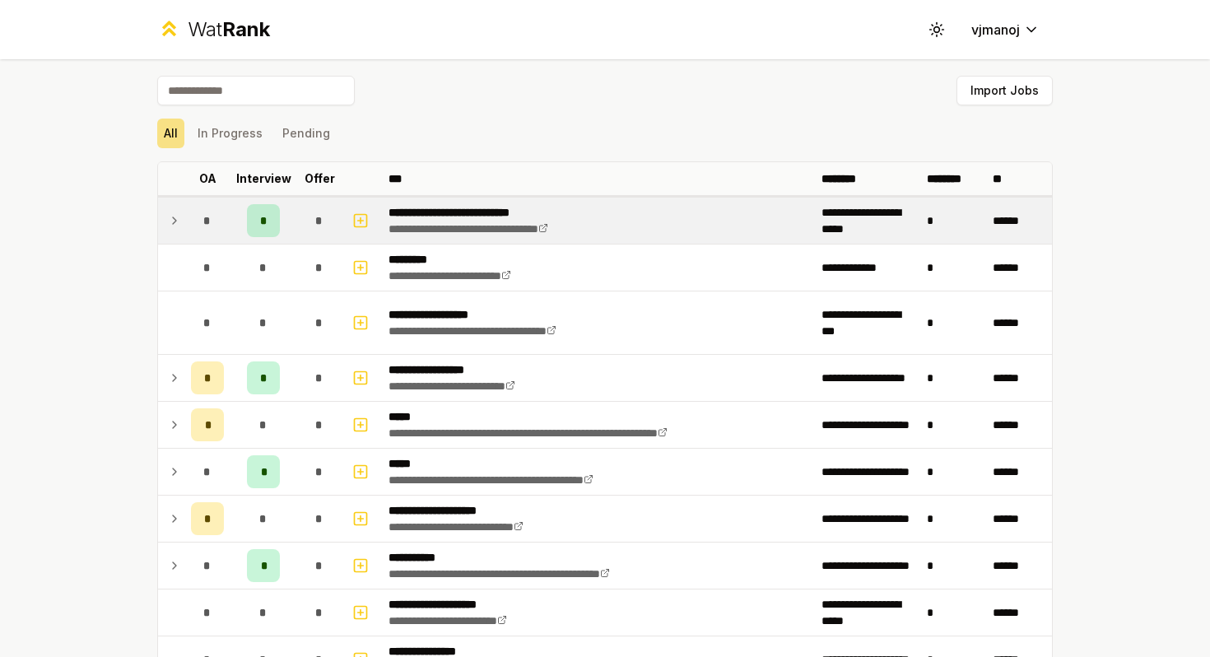
click at [184, 216] on td at bounding box center [171, 221] width 26 height 46
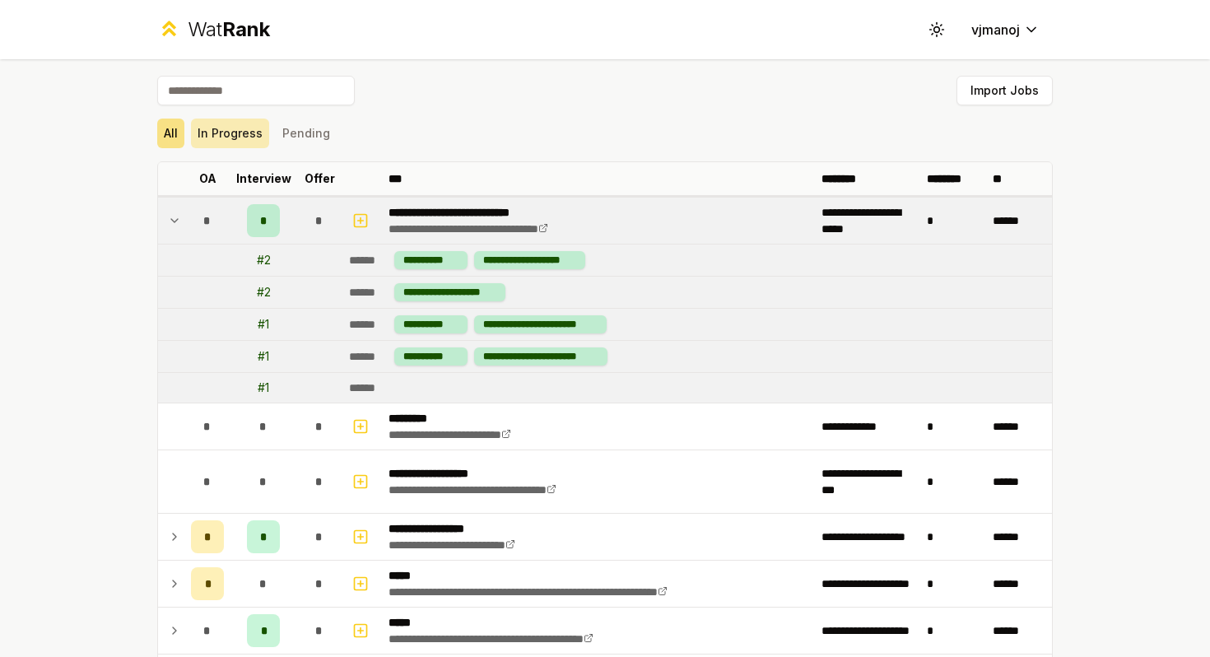
click at [242, 135] on button "In Progress" at bounding box center [230, 134] width 78 height 30
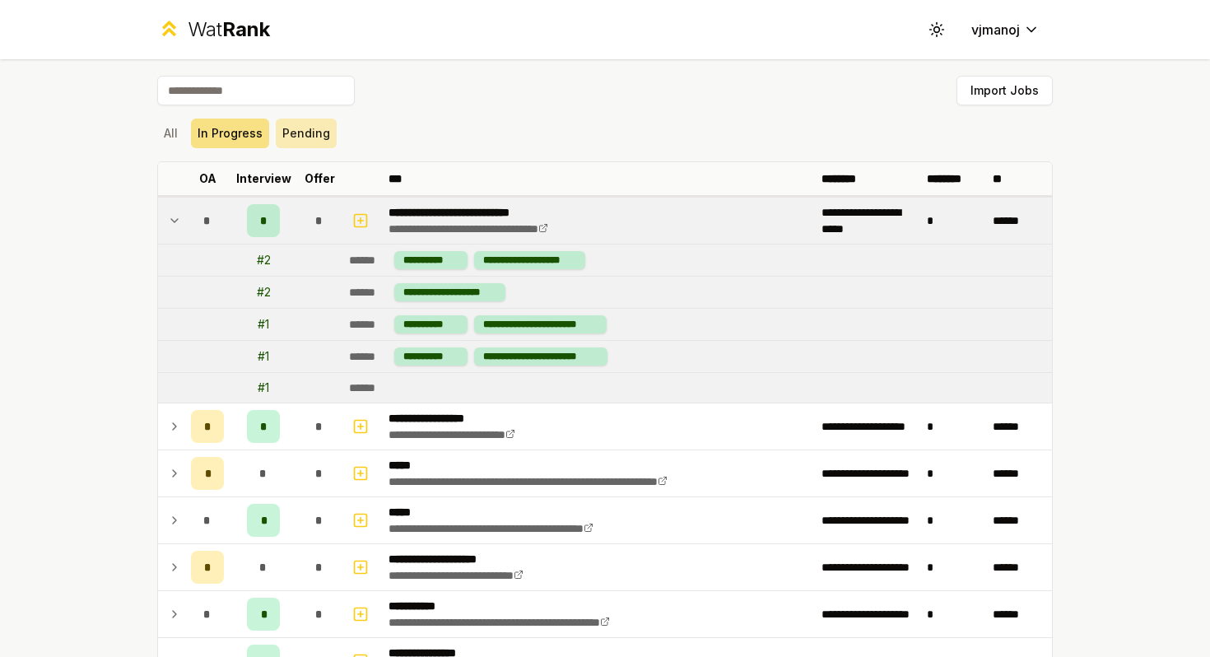
click at [314, 134] on button "Pending" at bounding box center [306, 134] width 61 height 30
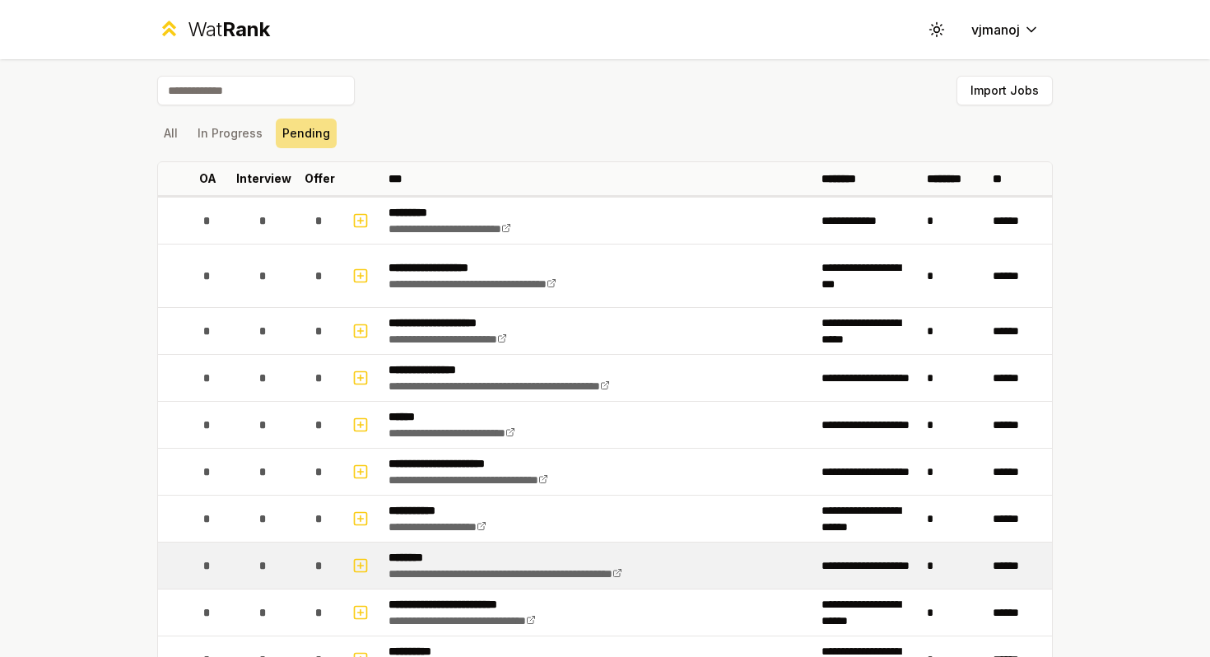
scroll to position [661, 0]
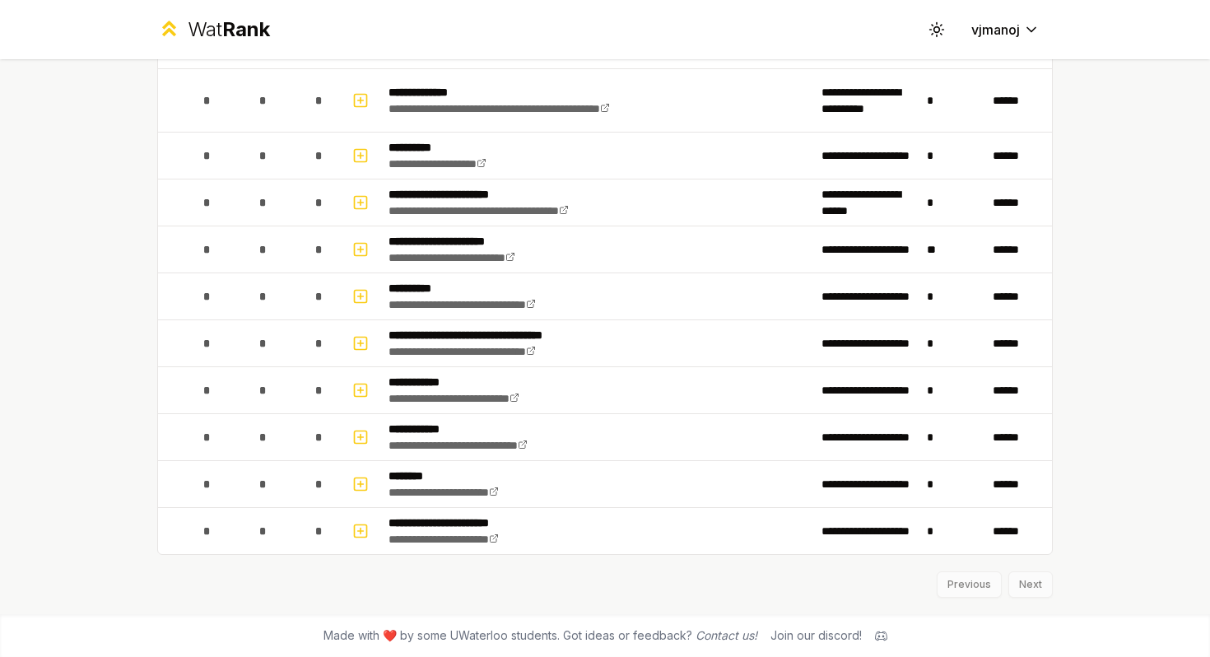
click at [1022, 589] on div "Previous Next" at bounding box center [605, 576] width 896 height 43
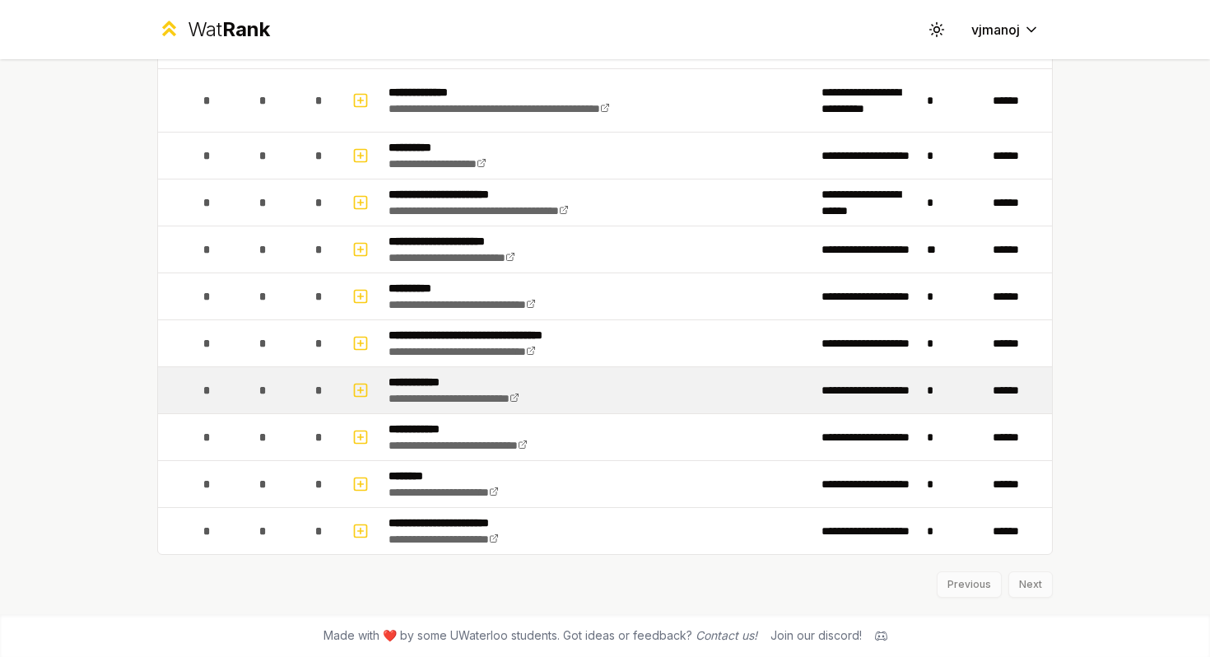
scroll to position [0, 0]
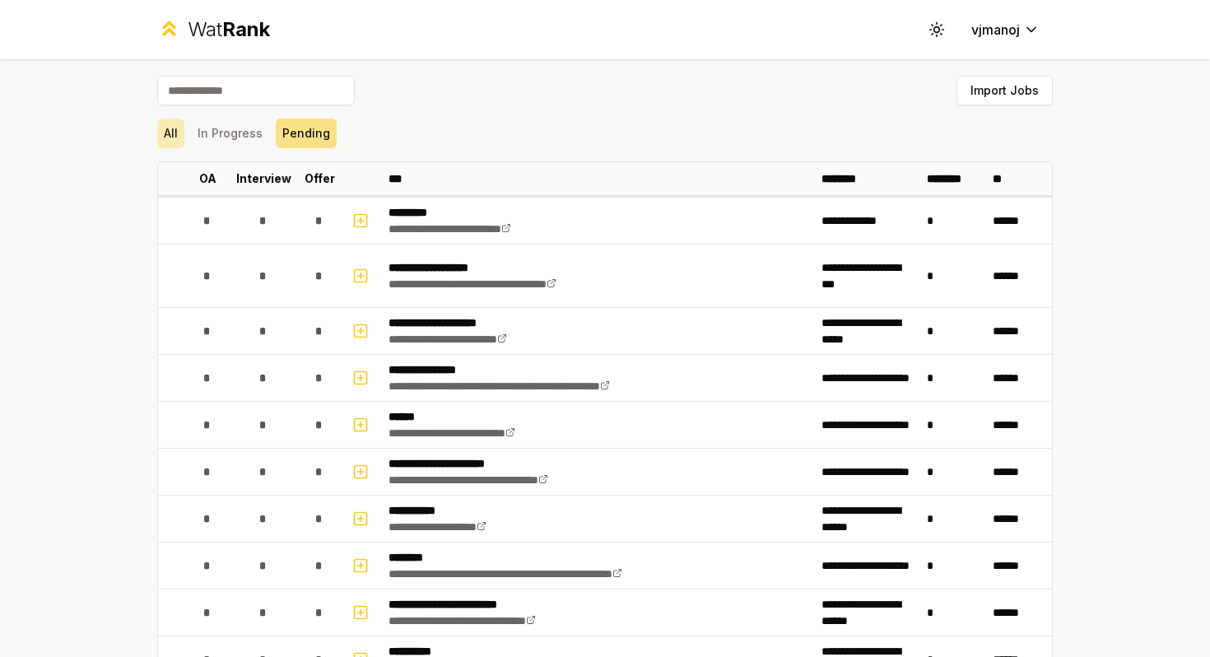
click at [174, 128] on button "All" at bounding box center [170, 134] width 27 height 30
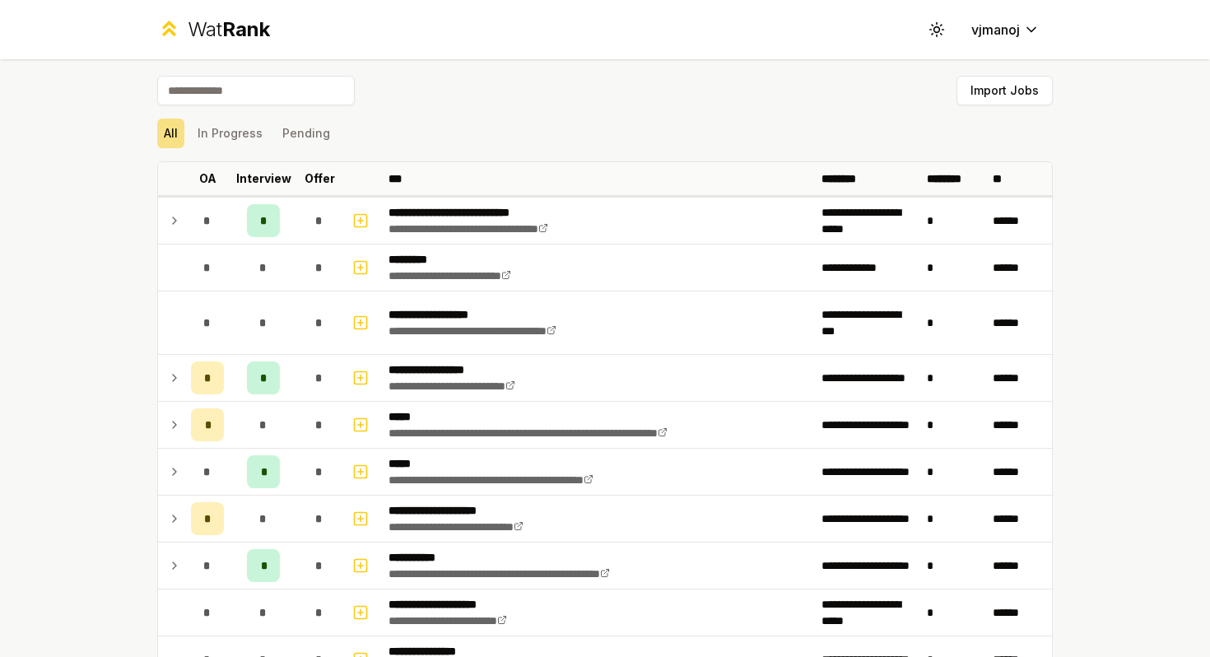
click at [222, 76] on input at bounding box center [256, 91] width 198 height 30
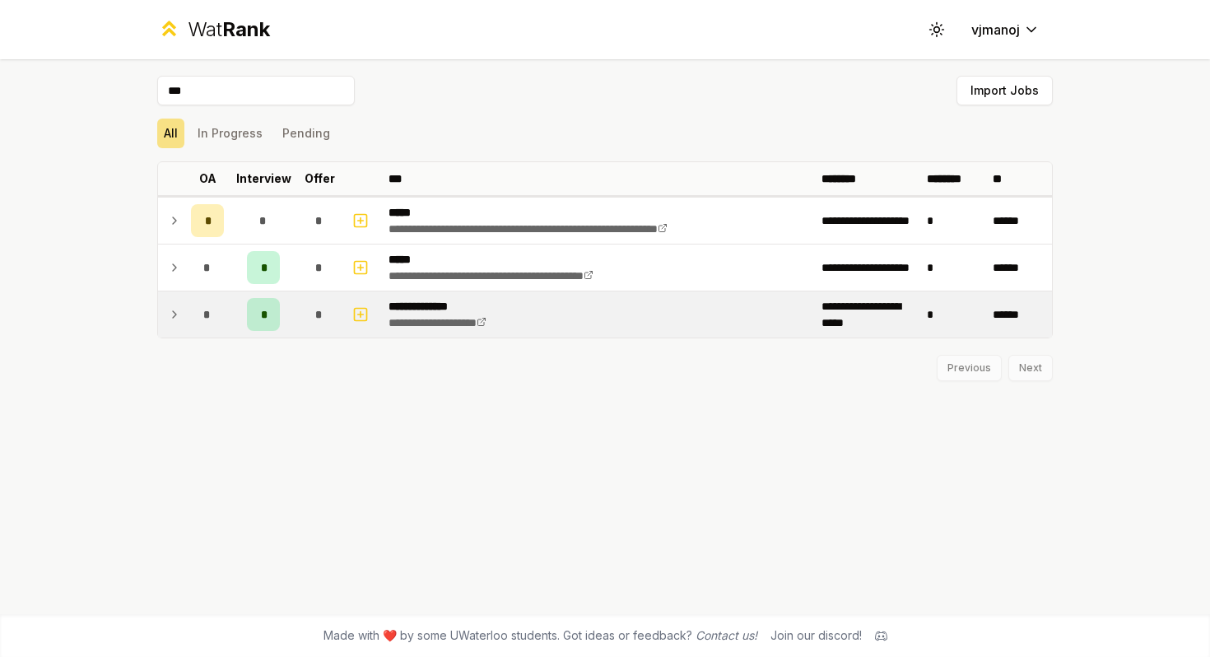
type input "***"
click at [431, 306] on p "**********" at bounding box center [454, 306] width 130 height 16
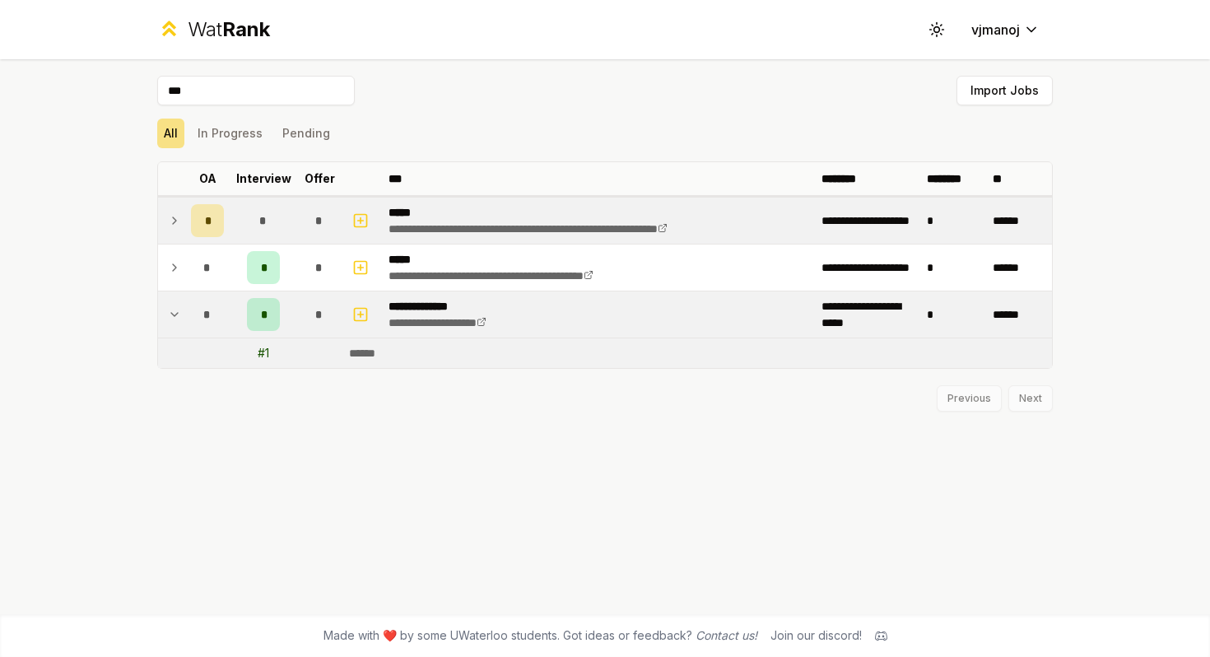
click at [170, 203] on td at bounding box center [171, 221] width 26 height 46
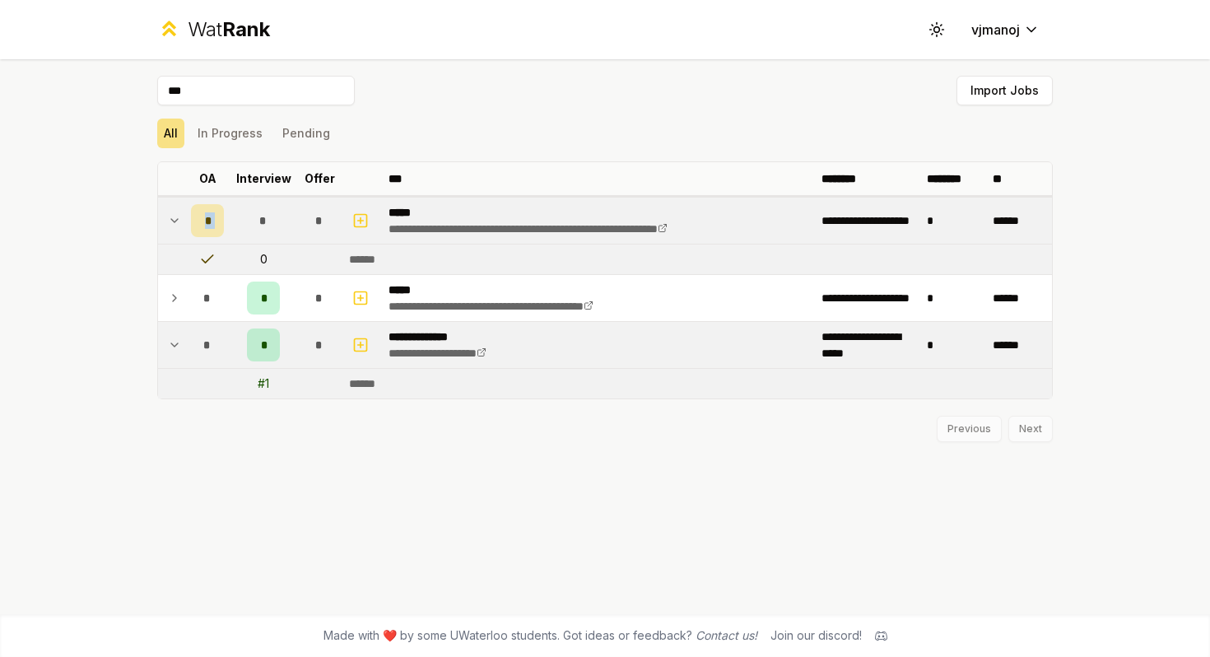
drag, startPoint x: 171, startPoint y: 211, endPoint x: 272, endPoint y: 210, distance: 101.3
click at [272, 210] on tr "**********" at bounding box center [605, 220] width 894 height 49
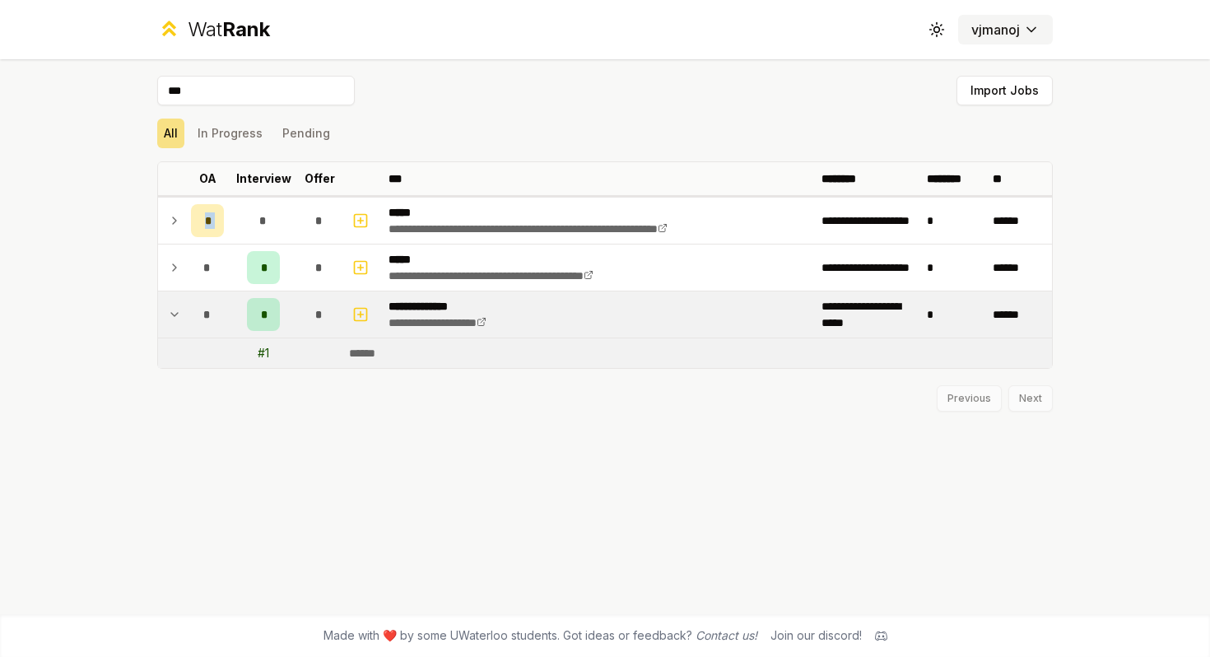
click at [1013, 26] on html "**********" at bounding box center [605, 328] width 1210 height 657
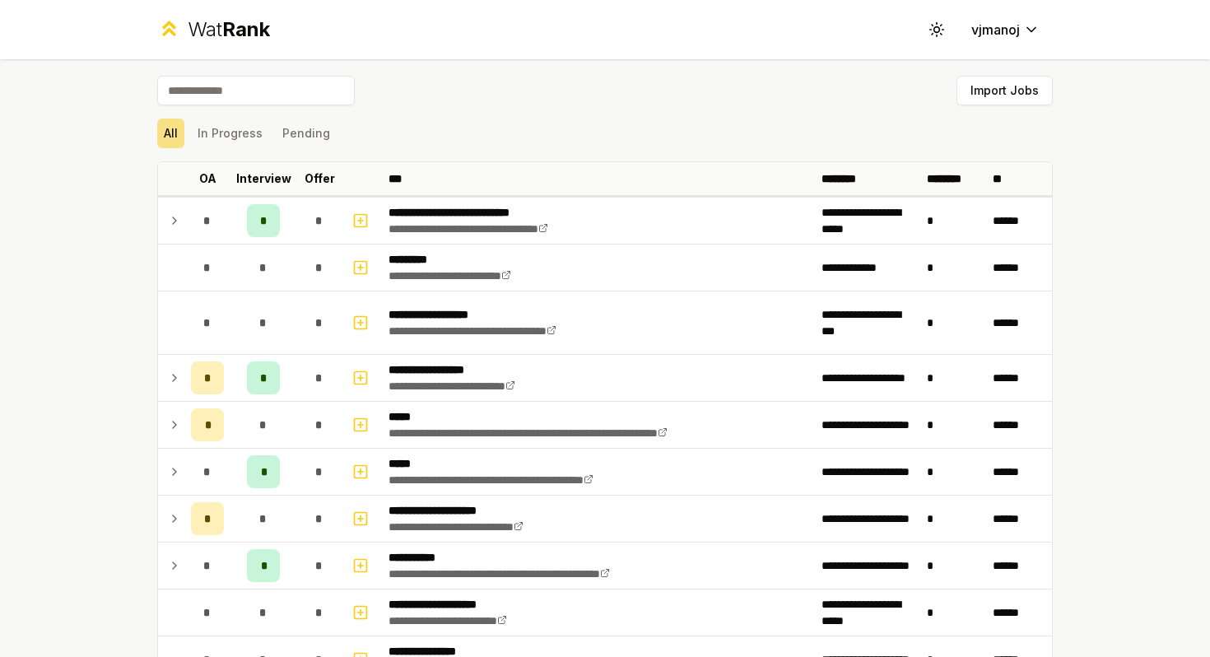
drag, startPoint x: 24, startPoint y: 174, endPoint x: 12, endPoint y: 167, distance: 14.0
click at [15, 168] on div "**********" at bounding box center [605, 328] width 1210 height 657
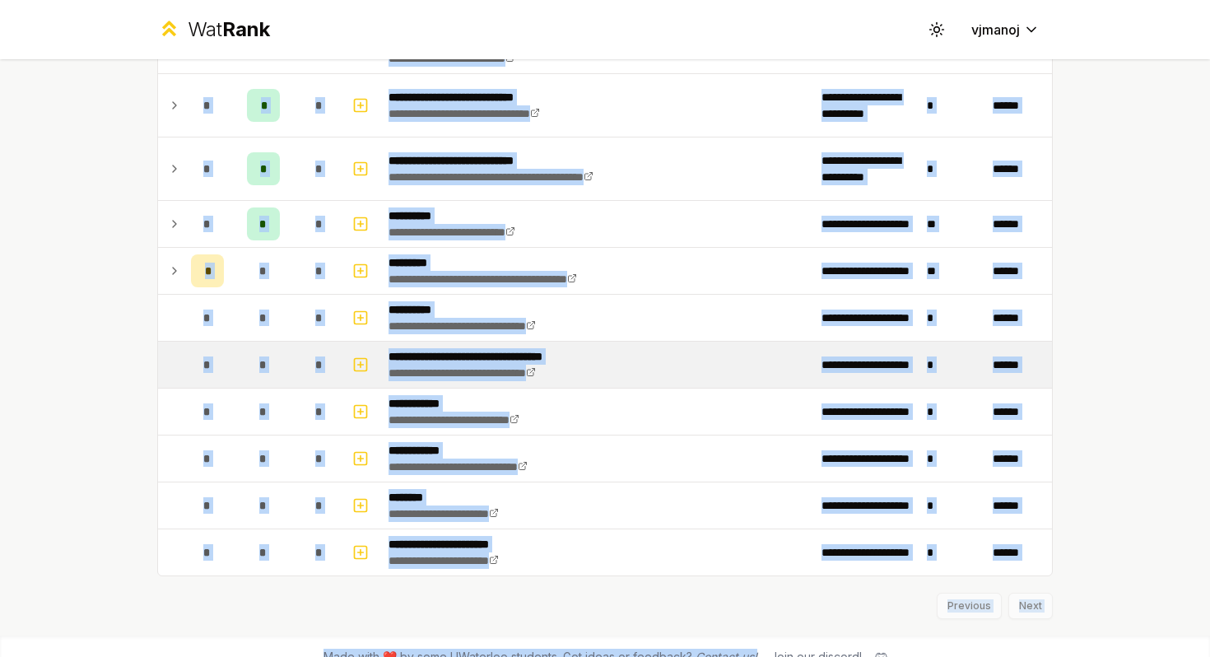
scroll to position [1869, 0]
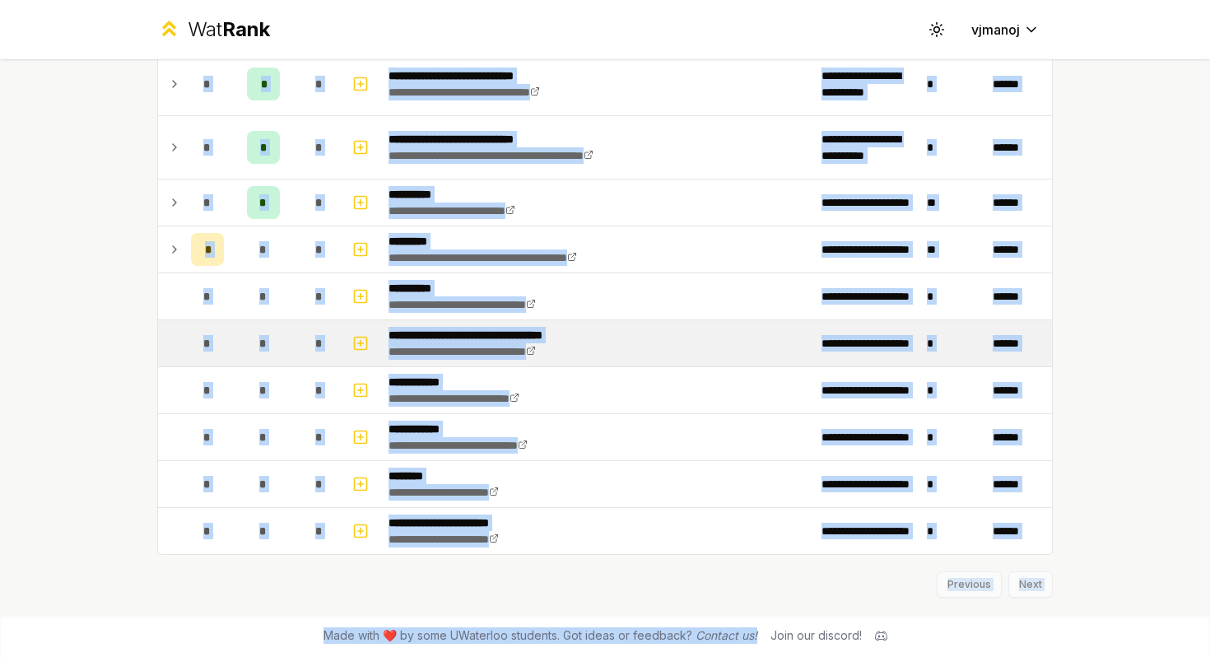
drag, startPoint x: 12, startPoint y: 167, endPoint x: 608, endPoint y: 656, distance: 771.5
click at [608, 656] on div "**********" at bounding box center [605, 328] width 1210 height 657
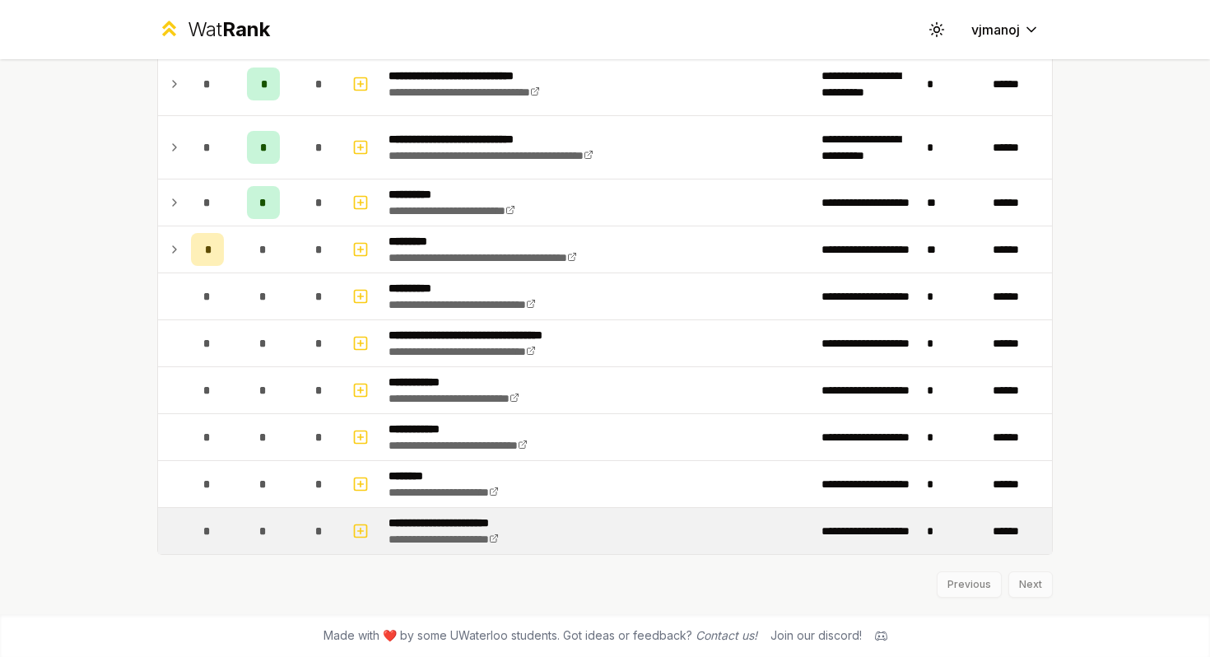
click at [193, 529] on div "*" at bounding box center [207, 530] width 33 height 33
drag, startPoint x: 239, startPoint y: 528, endPoint x: 175, endPoint y: 530, distance: 64.2
click at [178, 528] on tr "**********" at bounding box center [605, 531] width 894 height 46
click at [355, 528] on icon "button" at bounding box center [360, 531] width 16 height 20
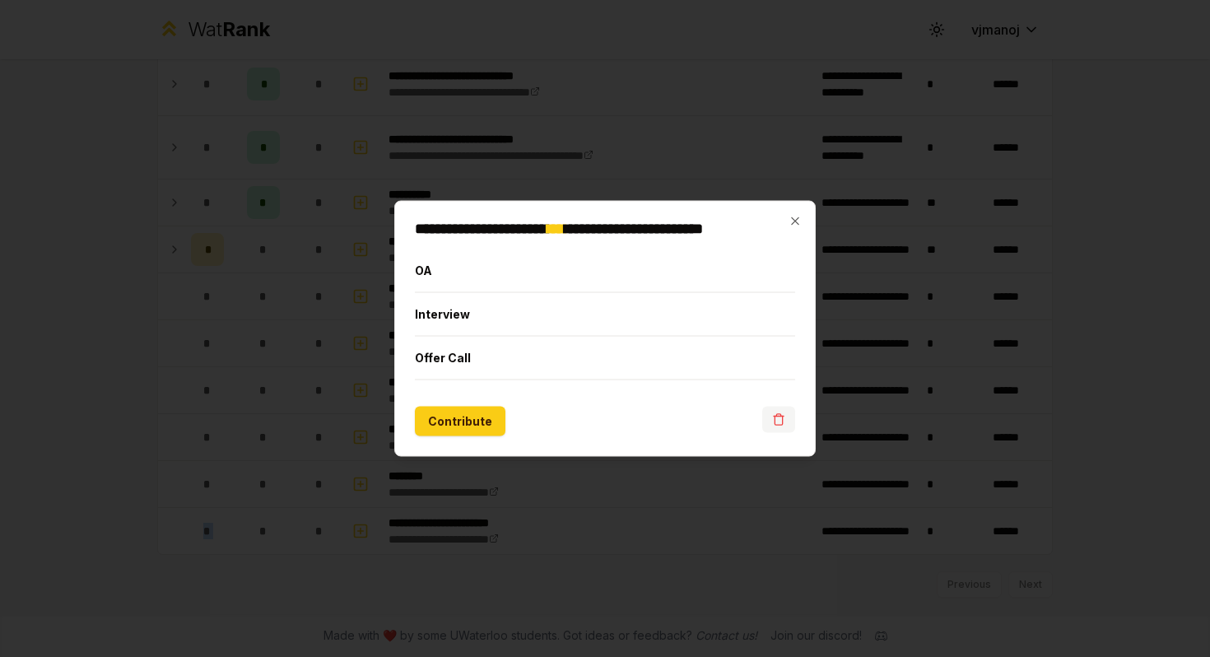
click at [773, 412] on button "button" at bounding box center [778, 420] width 33 height 26
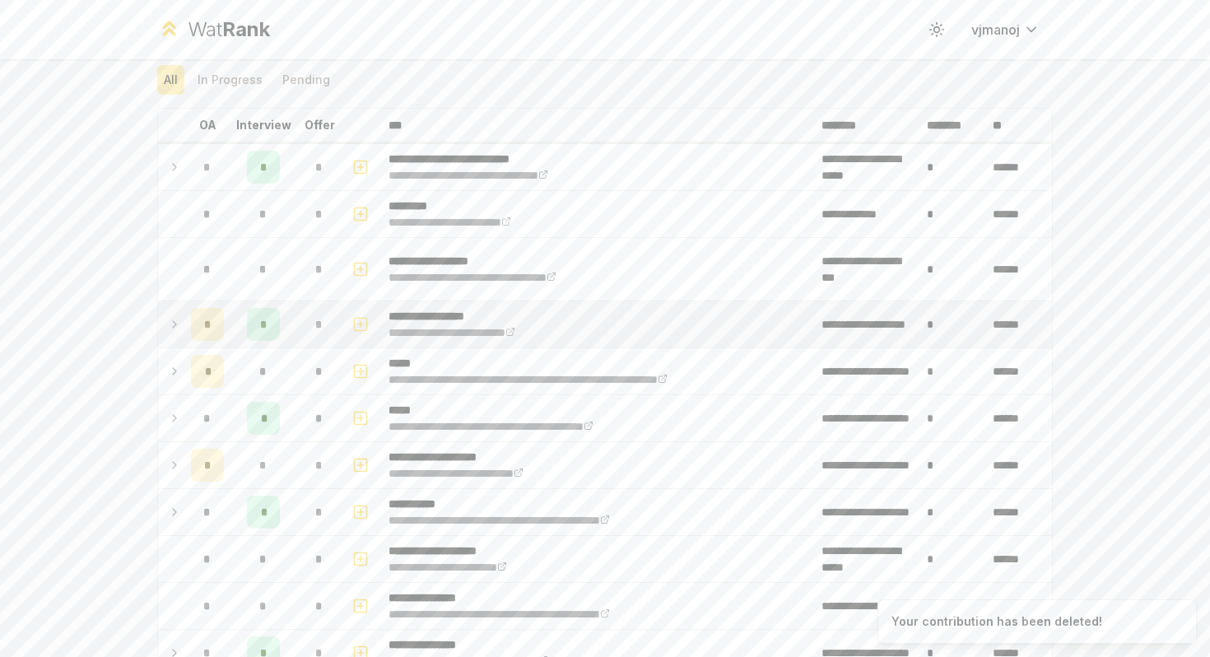
scroll to position [67, 0]
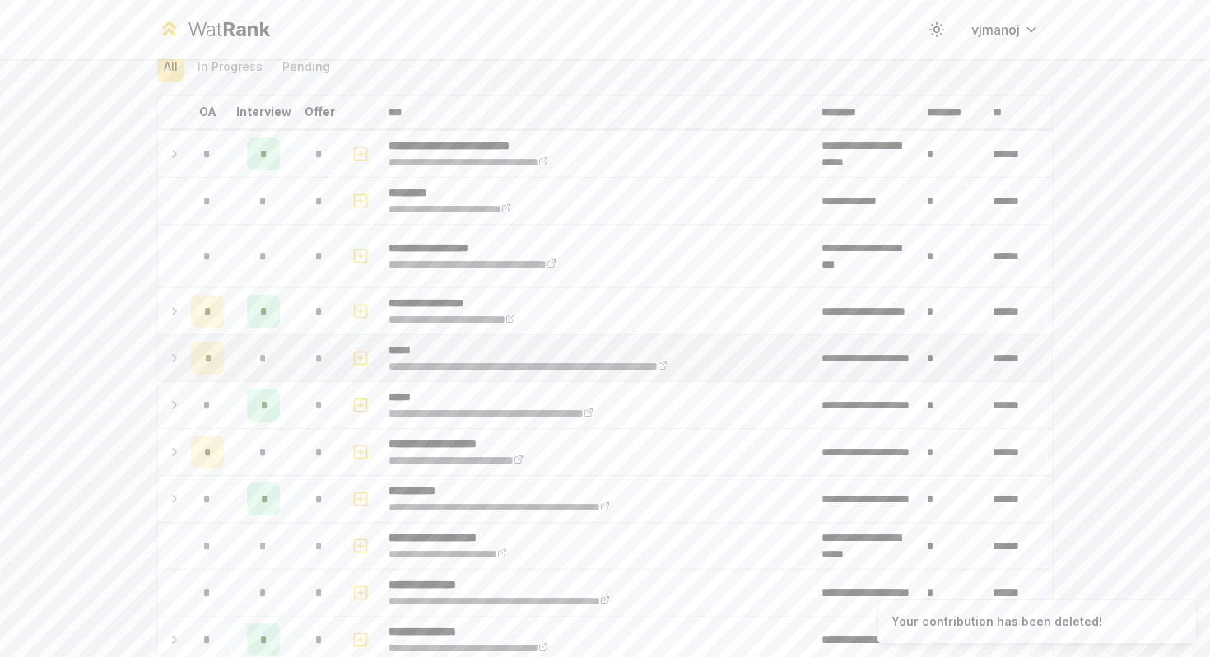
click at [183, 361] on td at bounding box center [171, 358] width 26 height 46
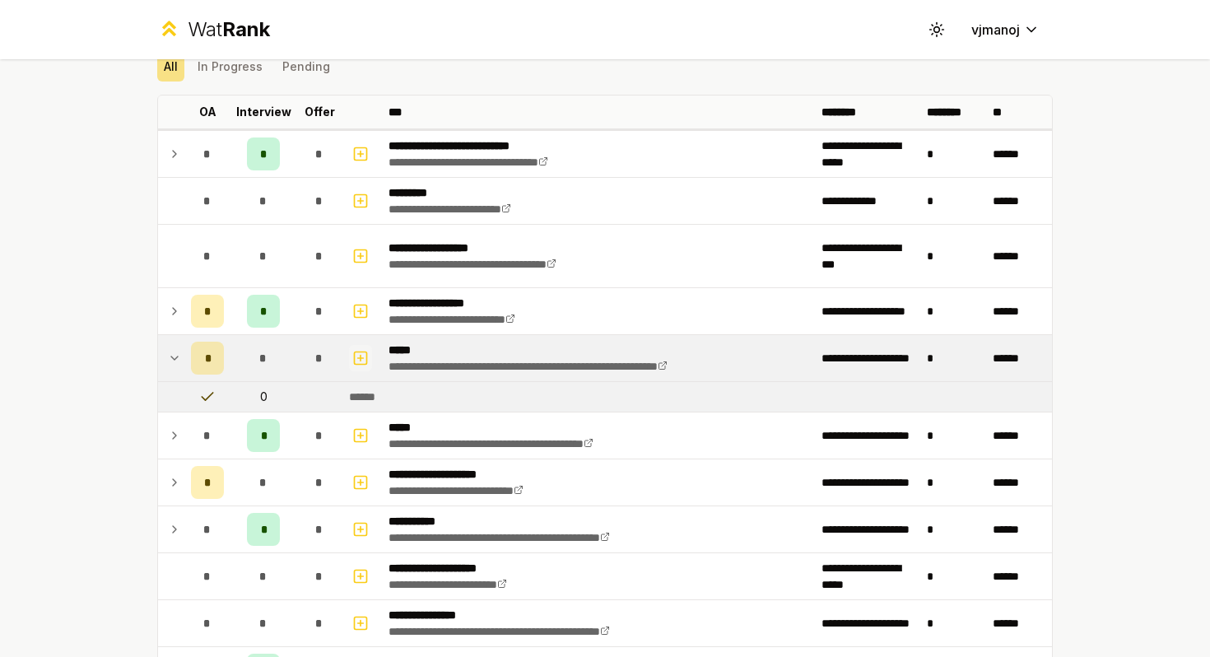
click at [361, 356] on icon "button" at bounding box center [360, 358] width 16 height 20
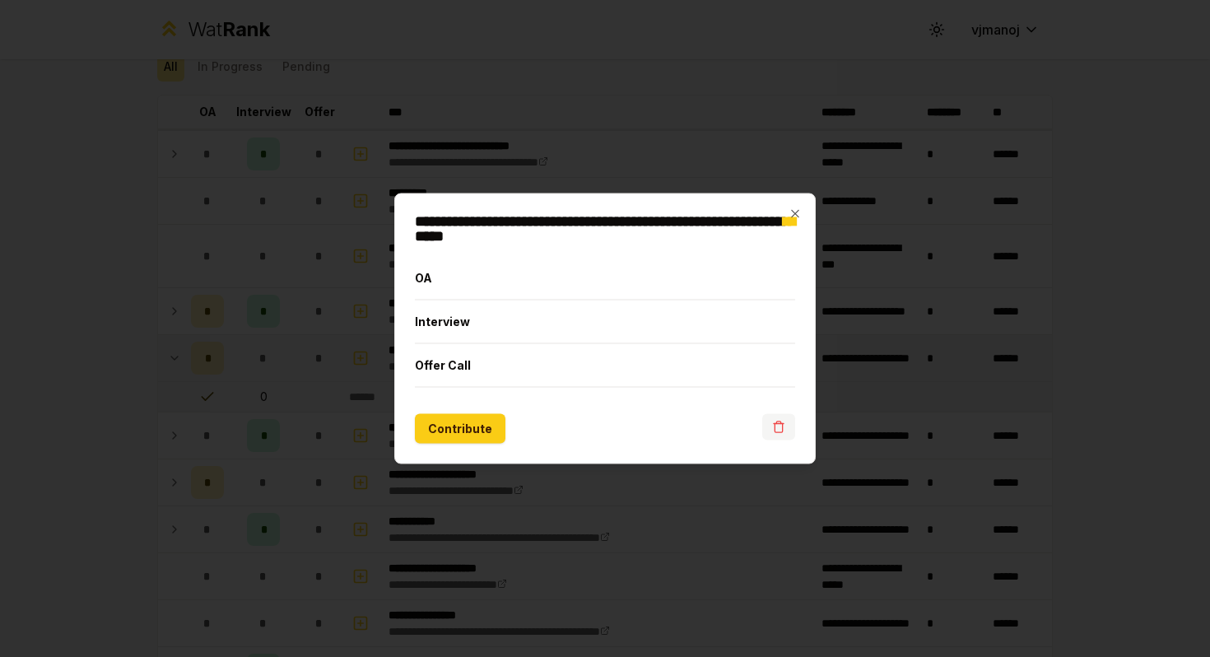
click at [783, 415] on button "button" at bounding box center [778, 427] width 33 height 26
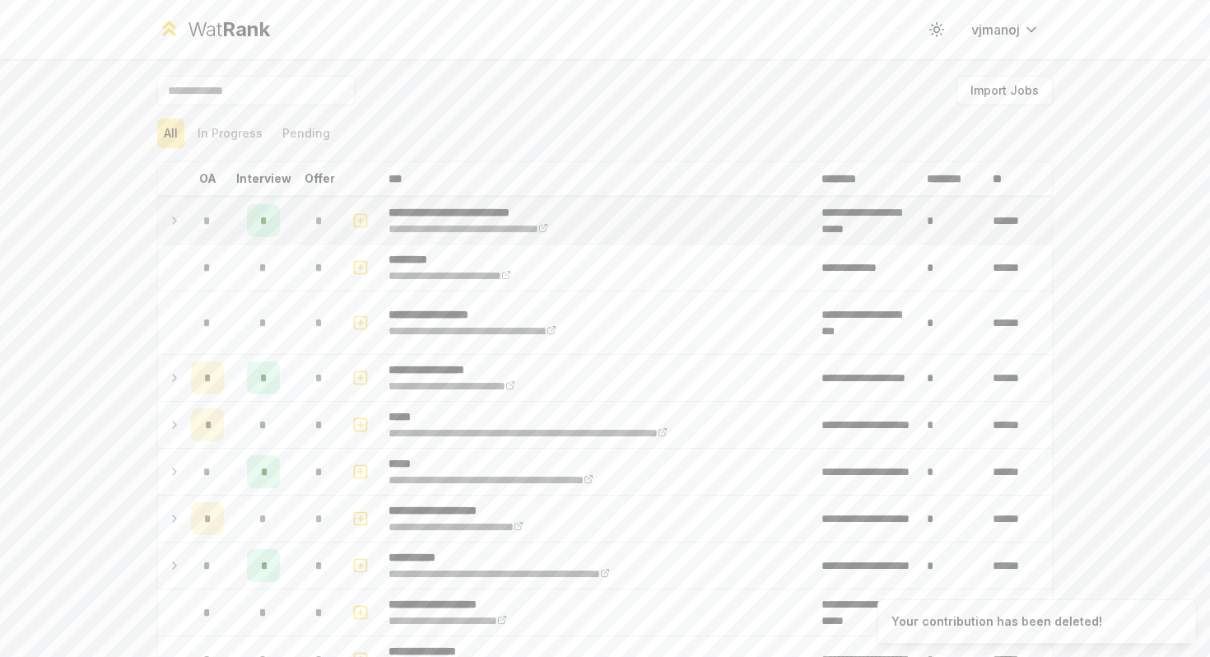
click at [361, 217] on icon "button" at bounding box center [361, 220] width 0 height 6
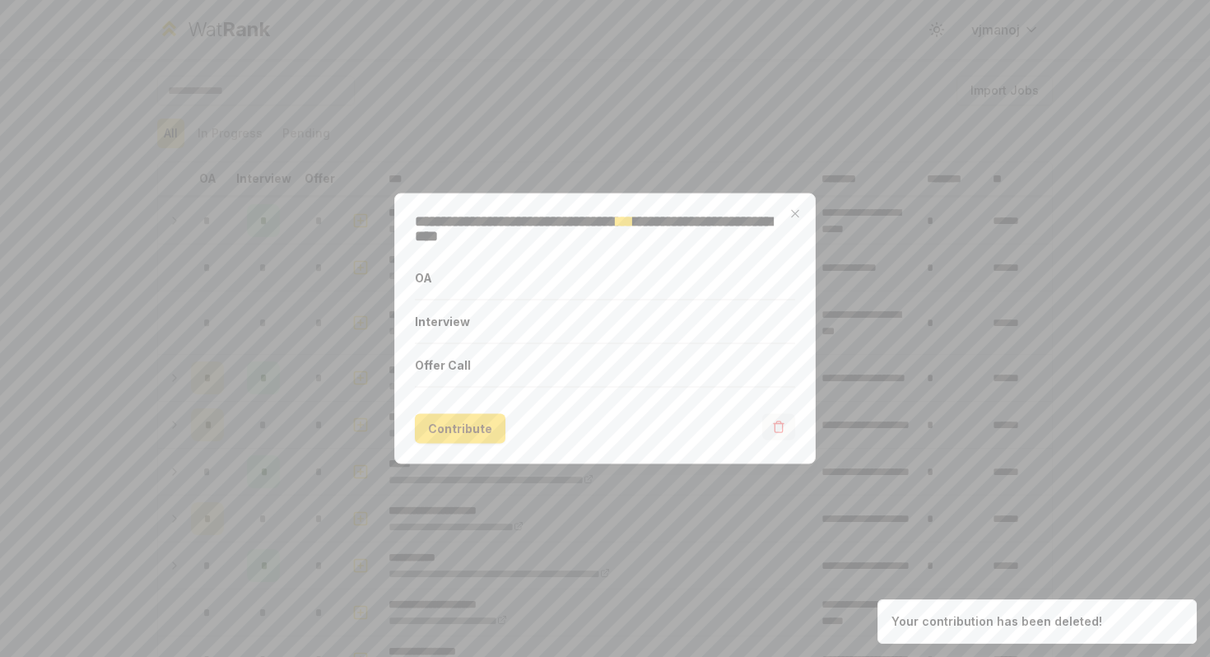
click at [776, 430] on icon "button" at bounding box center [778, 427] width 13 height 13
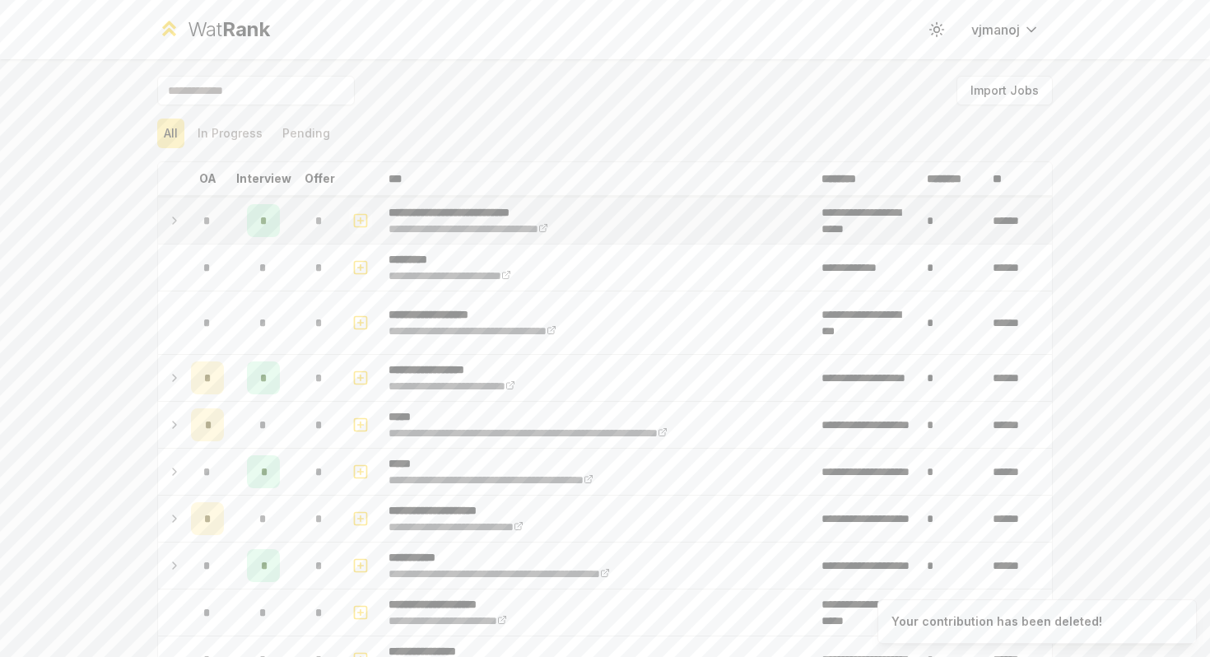
click at [361, 224] on icon "button" at bounding box center [360, 221] width 16 height 20
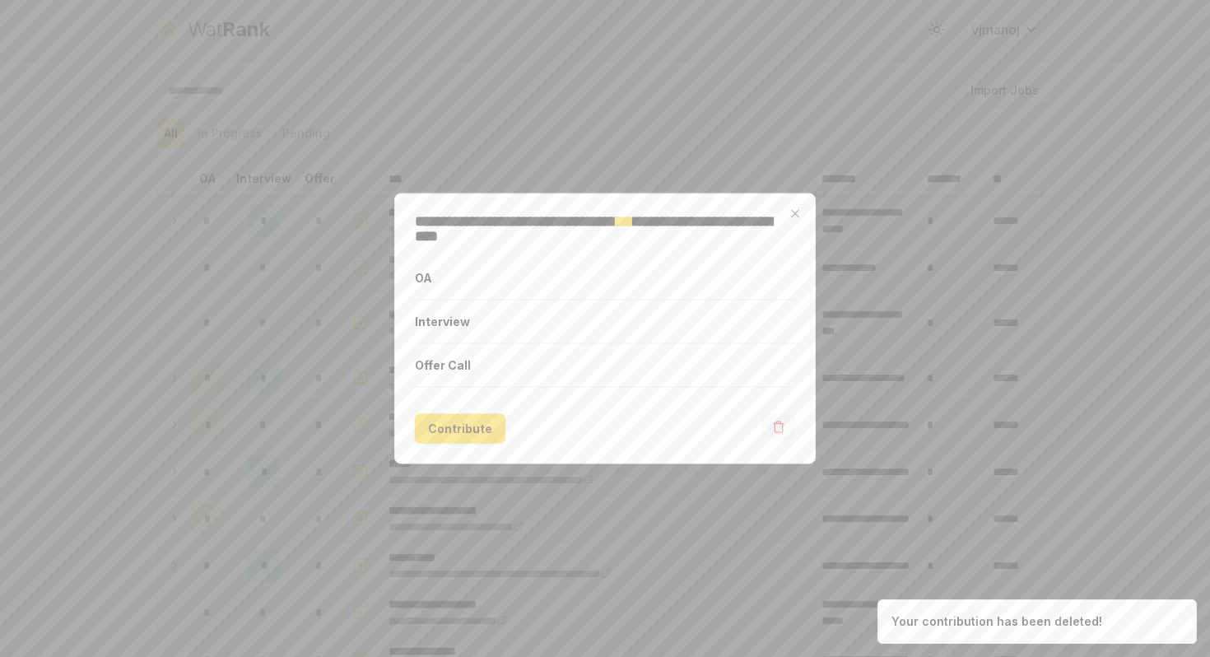
click at [775, 427] on icon "button" at bounding box center [778, 427] width 13 height 13
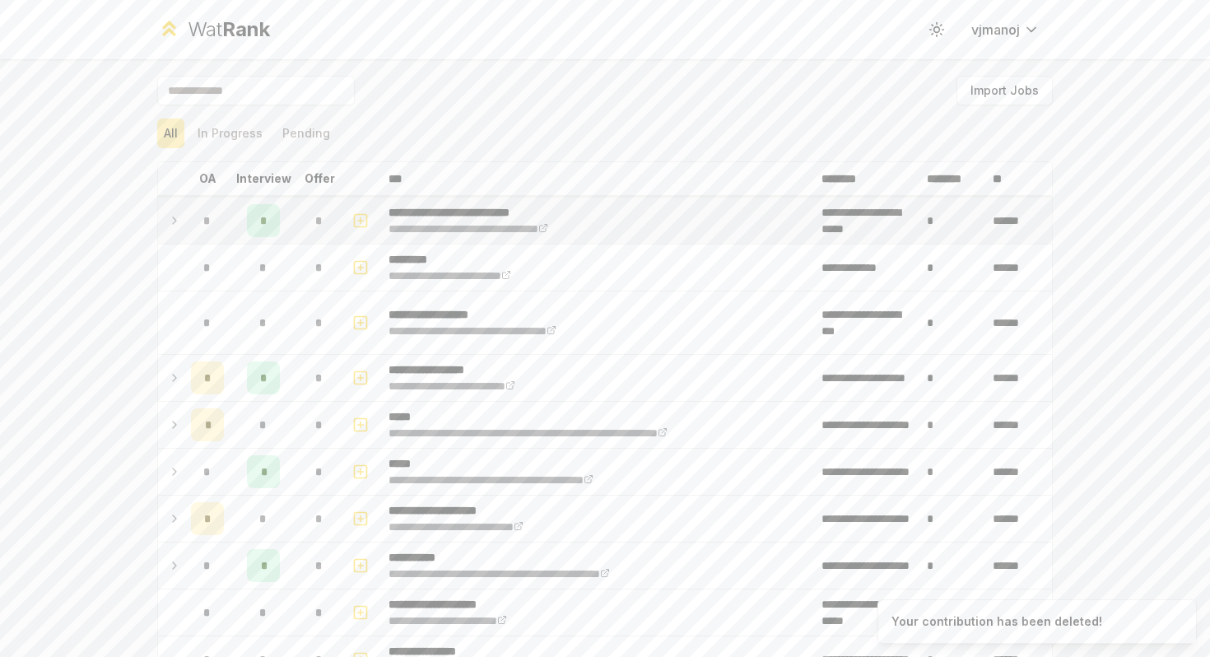
click at [364, 216] on icon "button" at bounding box center [360, 221] width 16 height 20
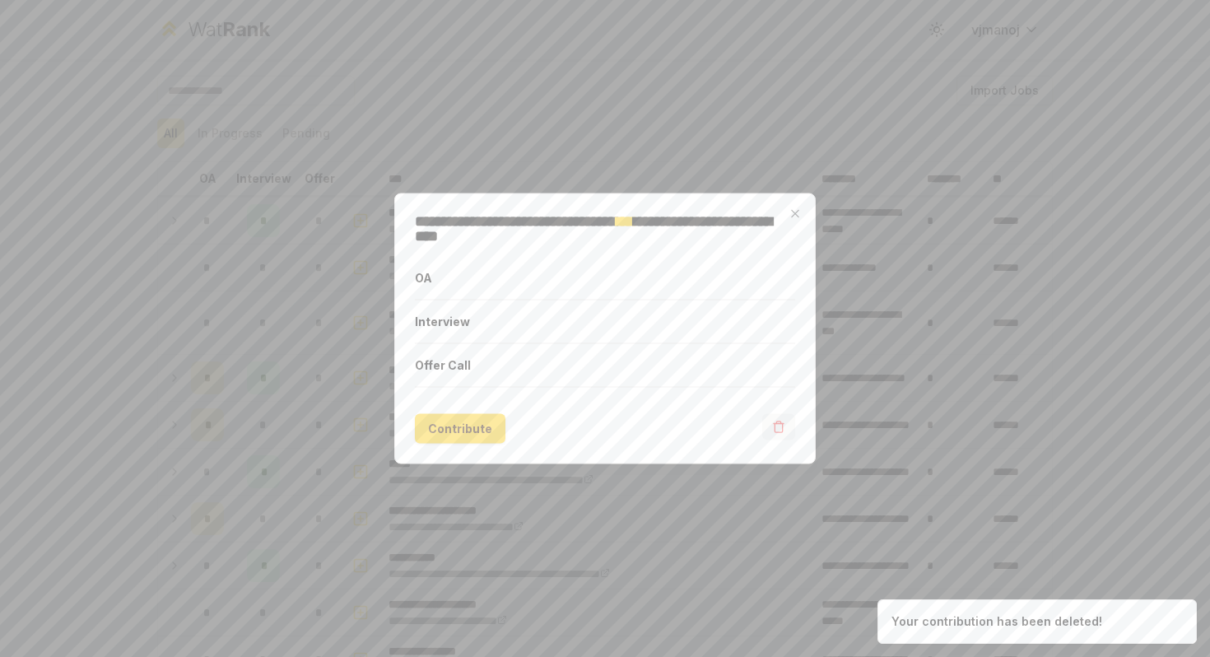
click at [769, 429] on button "button" at bounding box center [778, 427] width 33 height 26
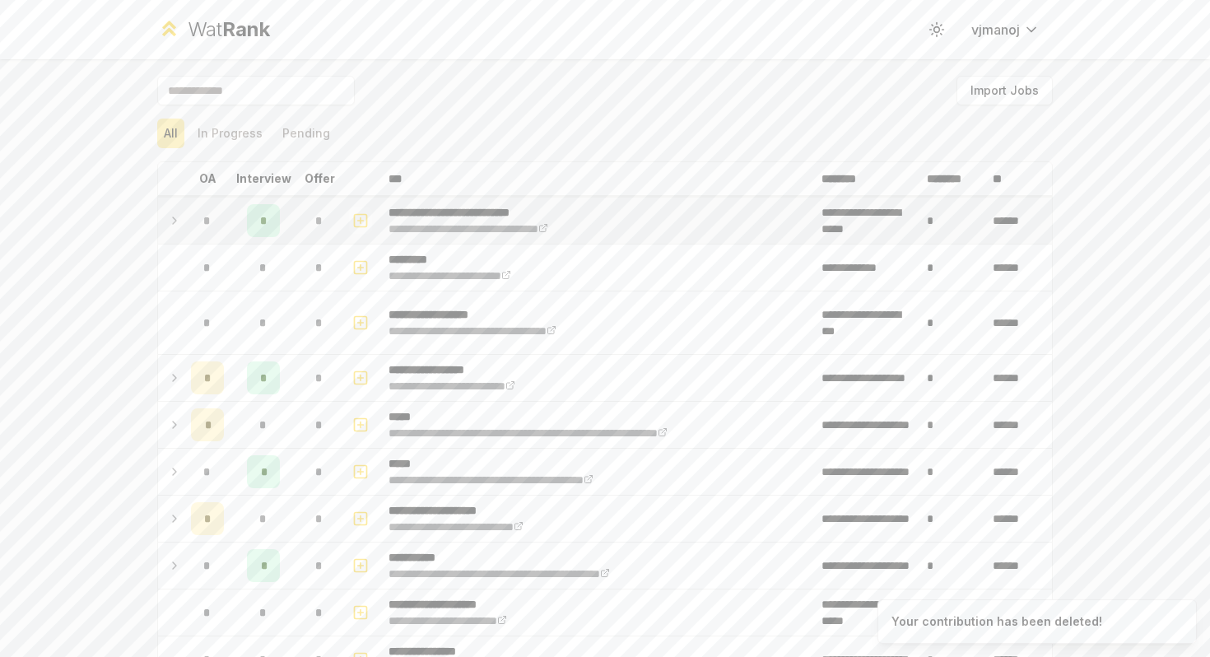
click at [359, 217] on icon "button" at bounding box center [360, 221] width 16 height 20
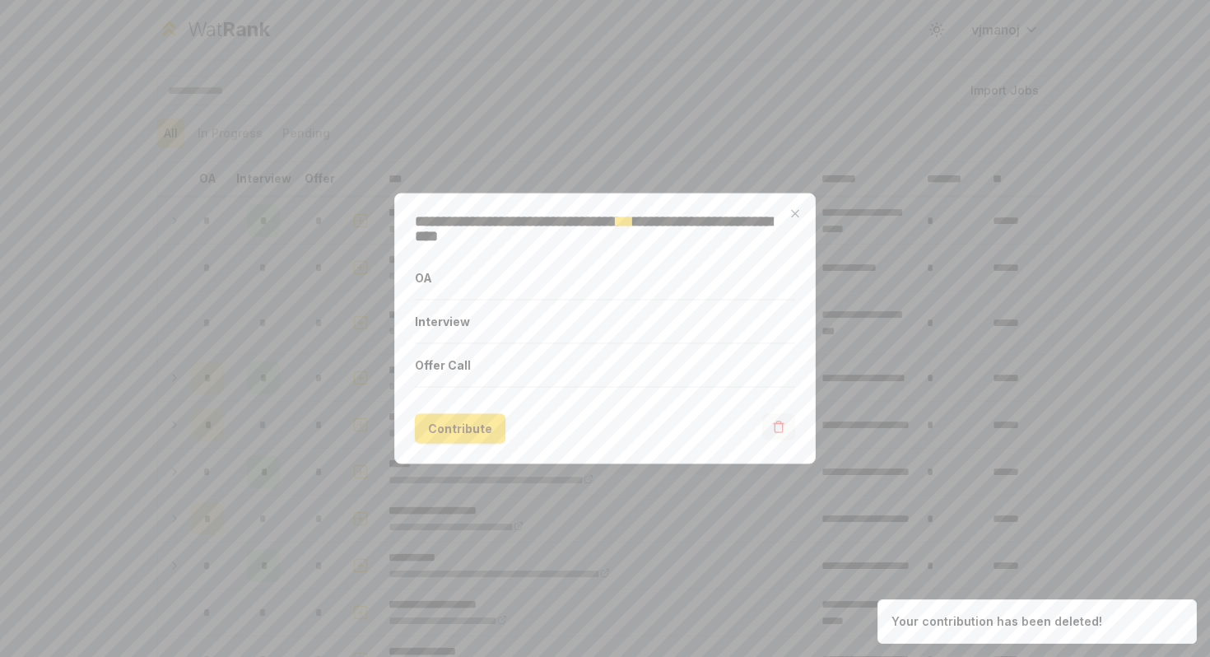
click at [776, 423] on icon "button" at bounding box center [778, 422] width 4 height 2
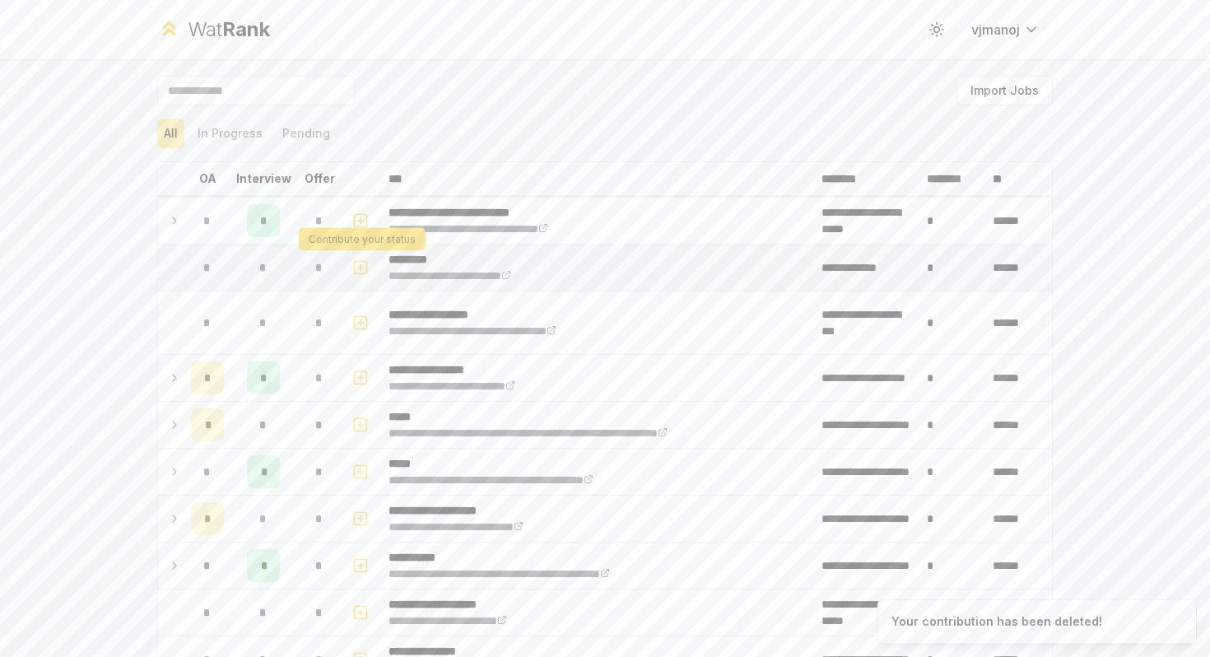
click at [355, 268] on rect "button" at bounding box center [361, 267] width 12 height 12
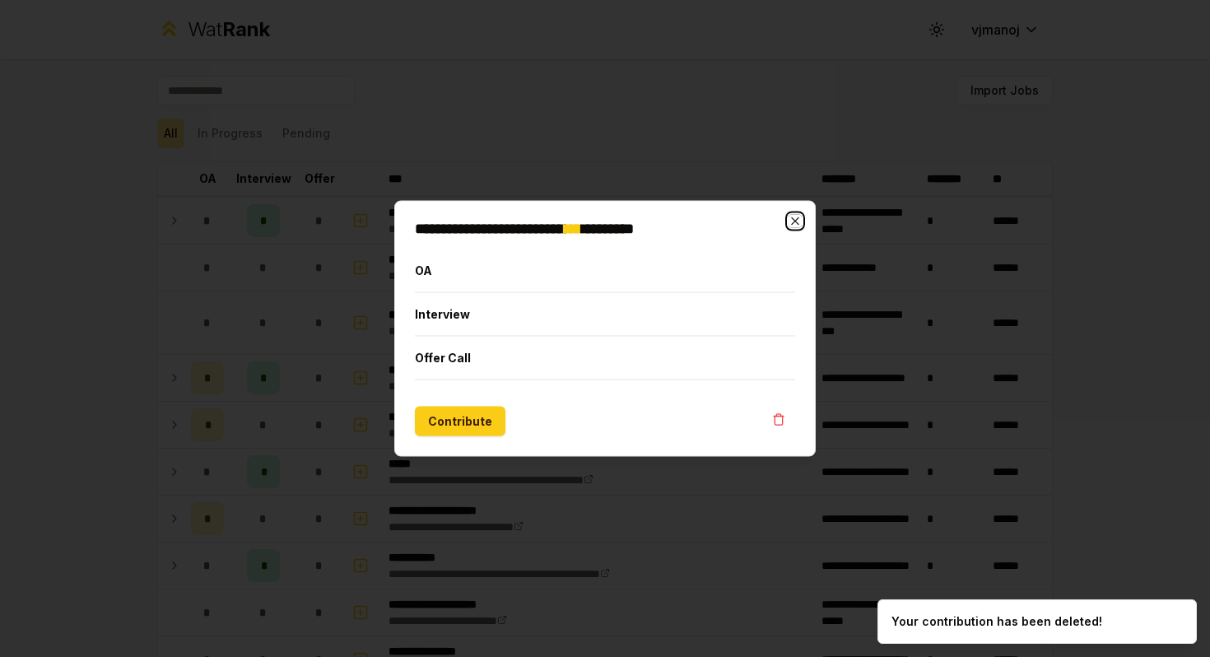
click at [790, 217] on icon "button" at bounding box center [795, 221] width 13 height 13
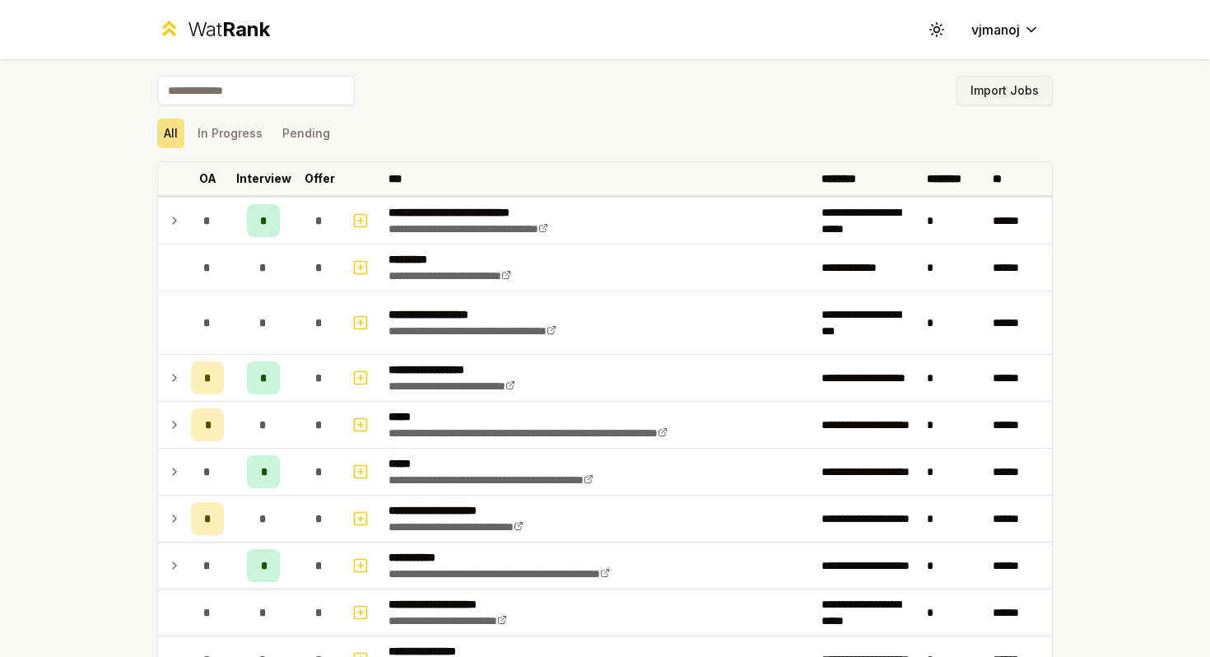
click at [1032, 99] on button "Import Jobs" at bounding box center [1005, 91] width 96 height 30
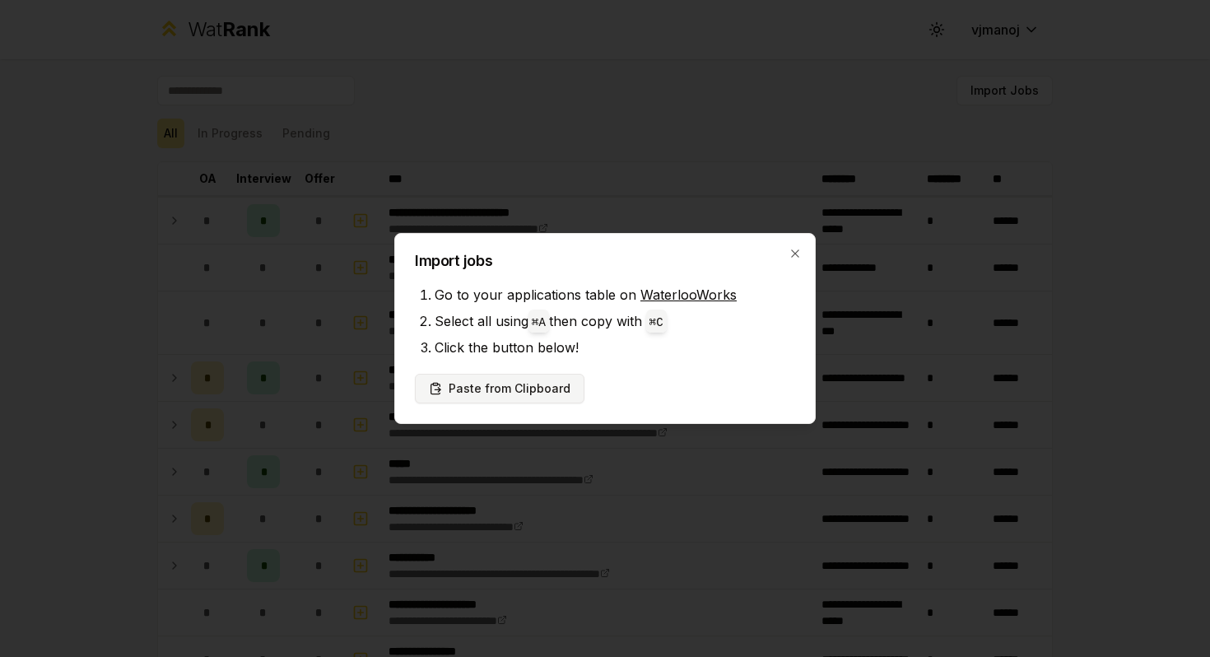
click at [511, 389] on button "Paste from Clipboard" at bounding box center [500, 389] width 170 height 30
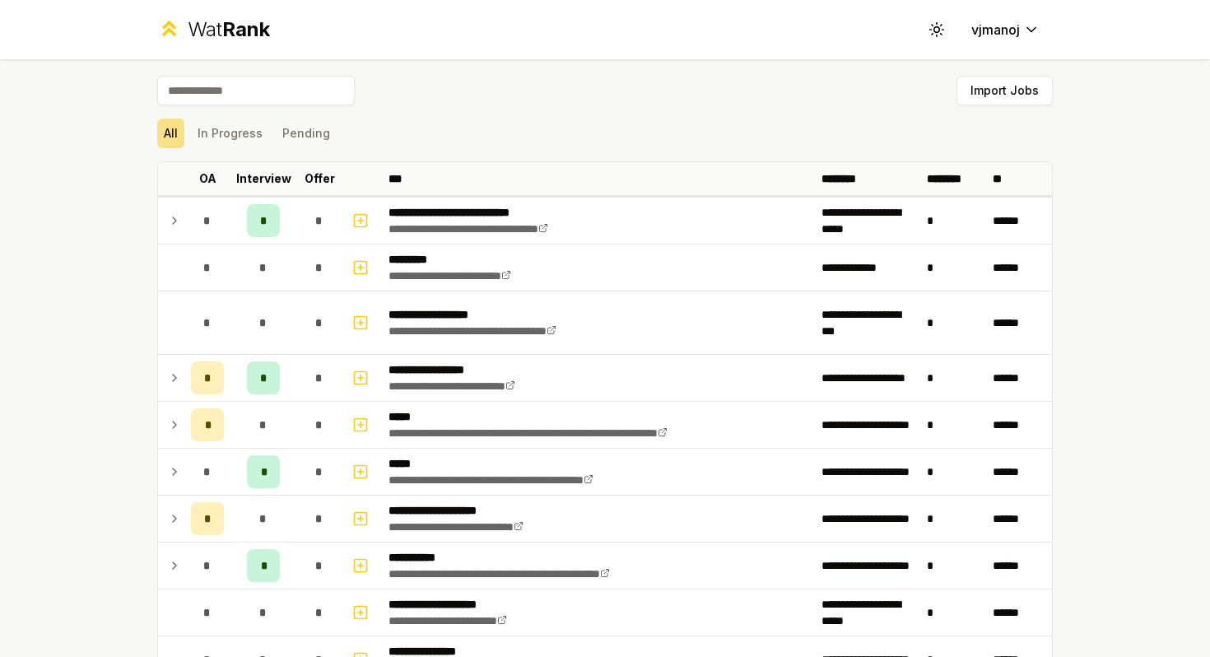
click at [220, 116] on div "All In Progress Pending" at bounding box center [605, 133] width 896 height 43
click at [240, 137] on button "In Progress" at bounding box center [230, 134] width 78 height 30
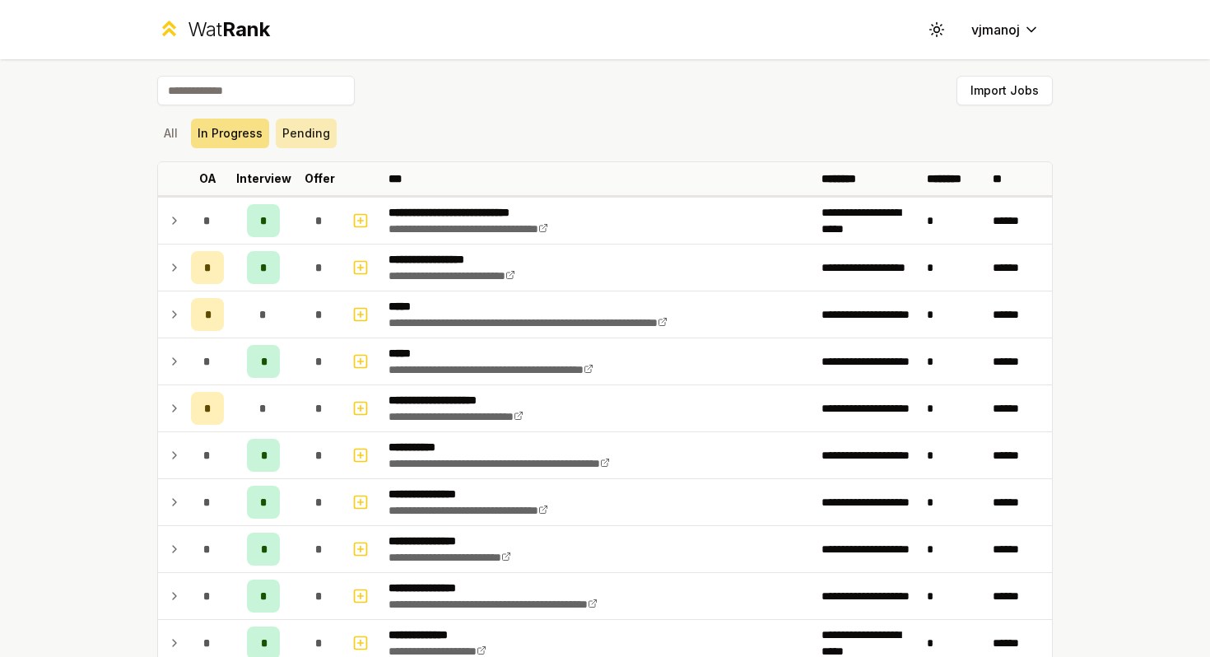
click at [282, 137] on button "Pending" at bounding box center [306, 134] width 61 height 30
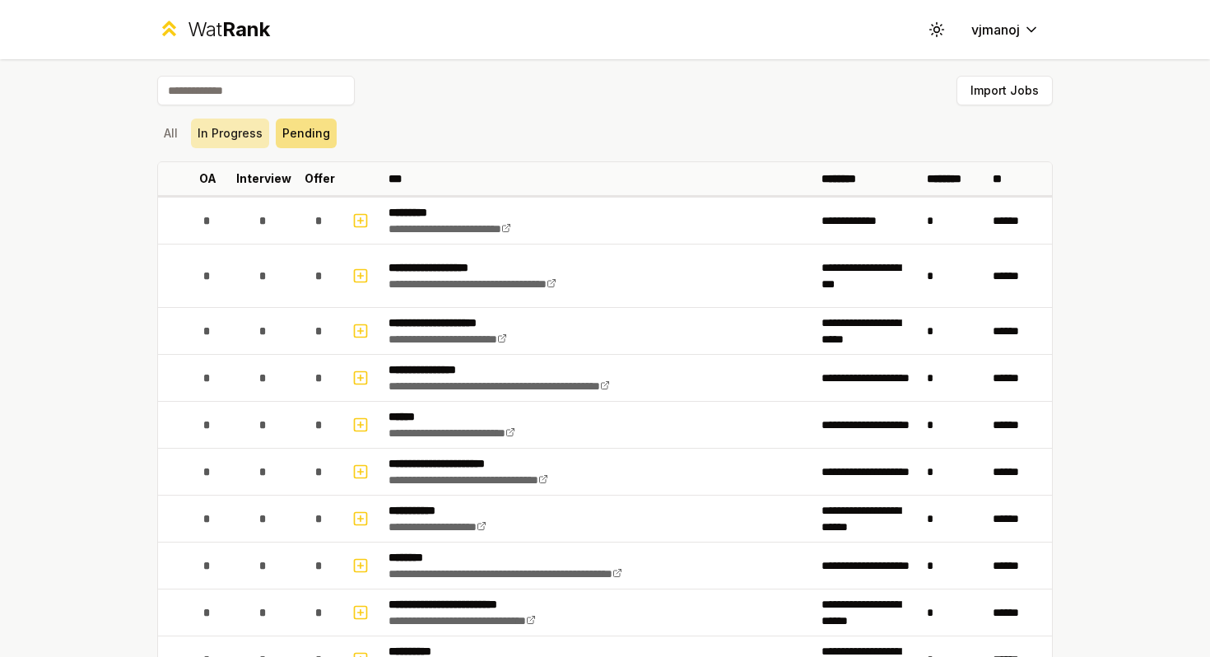
click at [241, 134] on button "In Progress" at bounding box center [230, 134] width 78 height 30
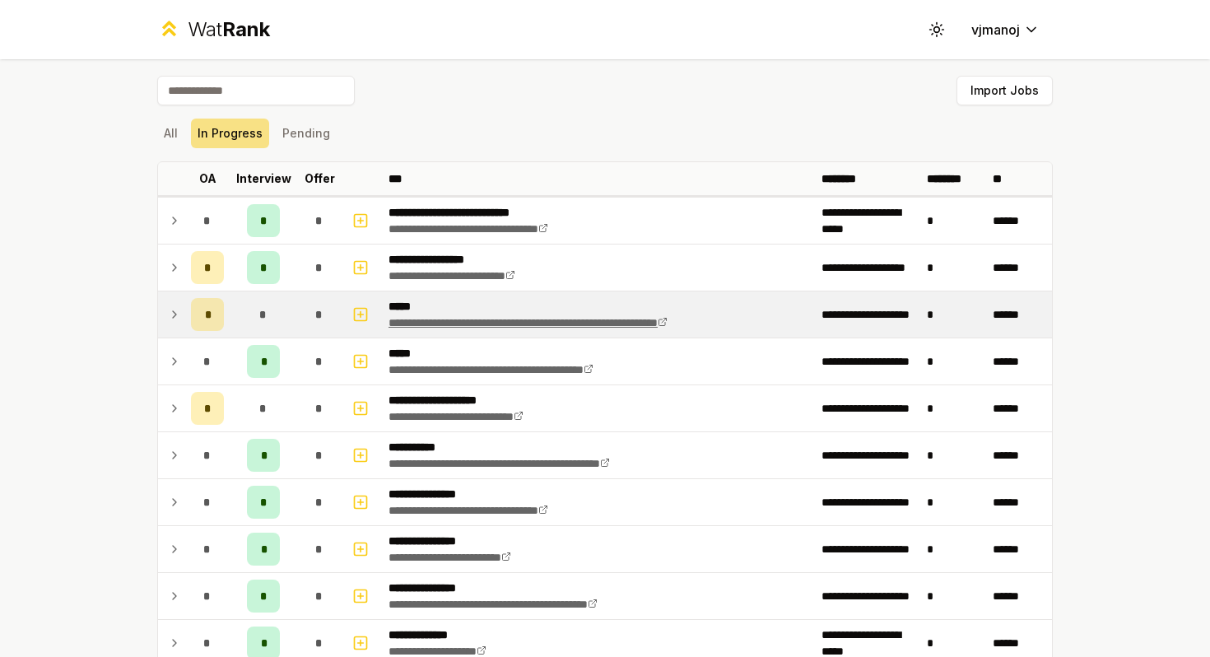
scroll to position [172, 0]
